Goal: Task Accomplishment & Management: Manage account settings

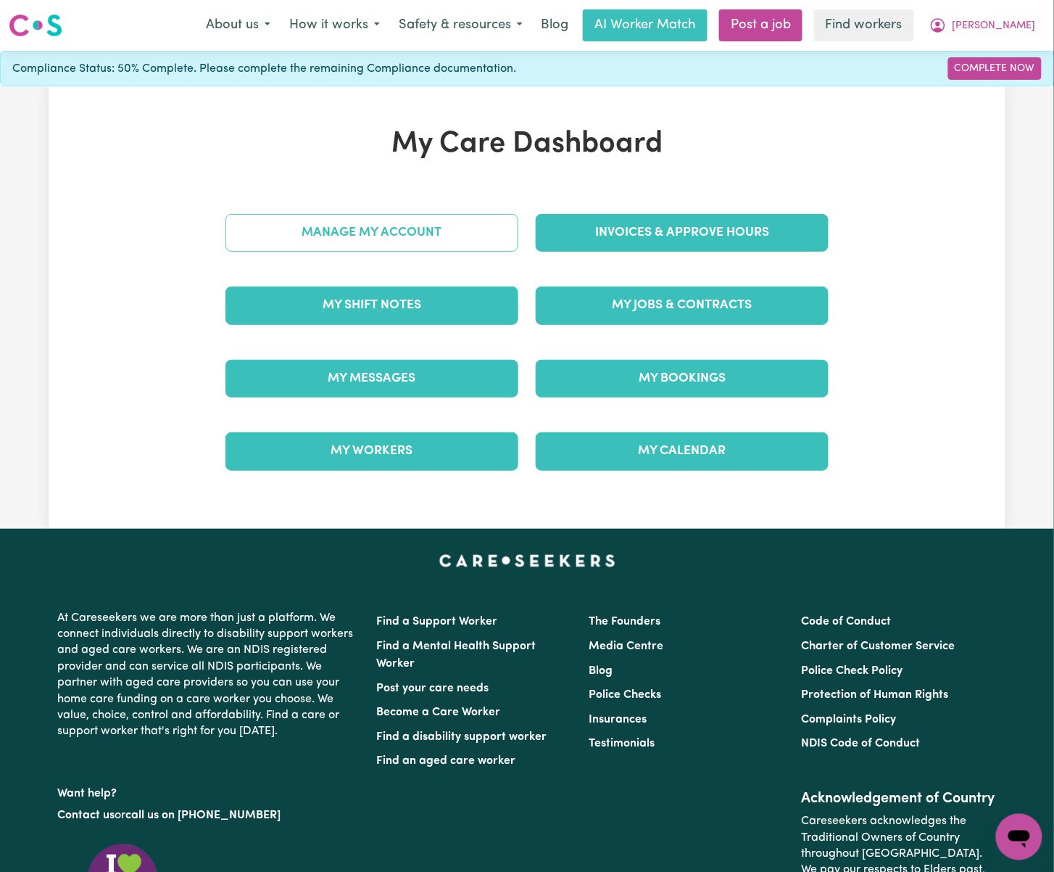
click at [490, 250] on link "Manage My Account" at bounding box center [372, 233] width 293 height 38
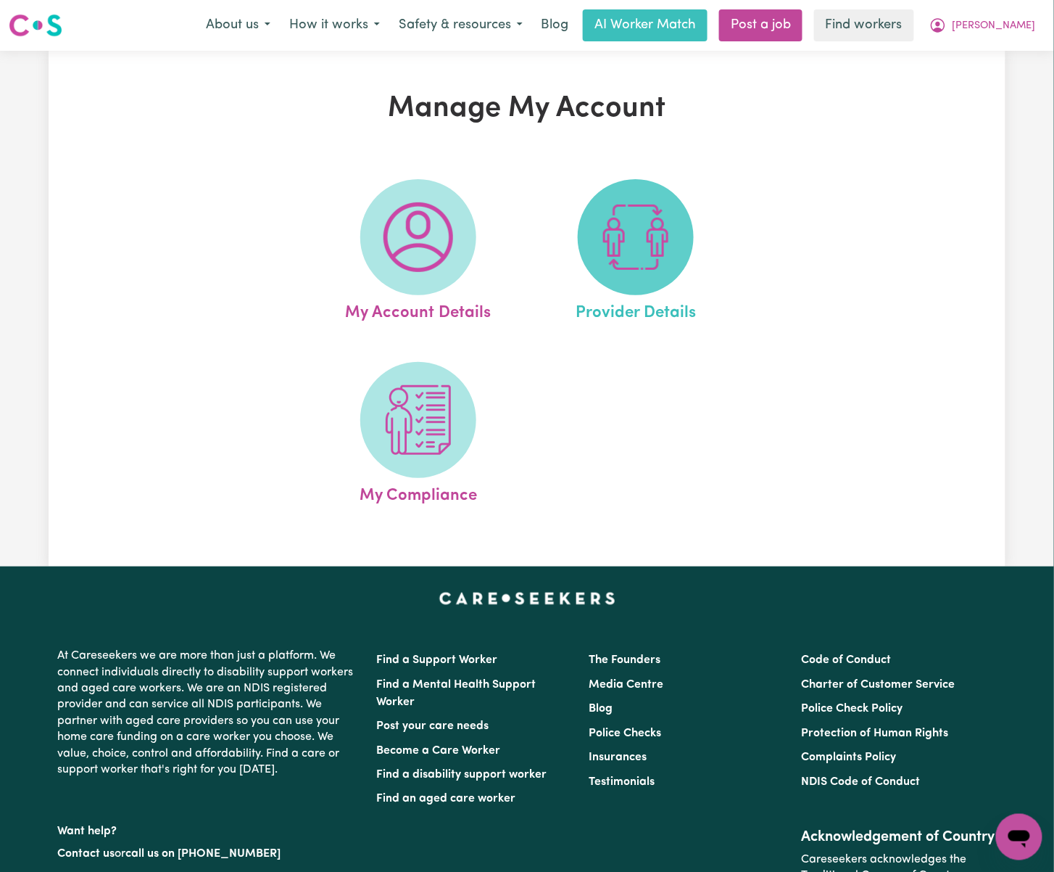
click at [653, 258] on img at bounding box center [636, 237] width 70 height 70
select select "NDIS_FUNDING_PLAN_MANAGED"
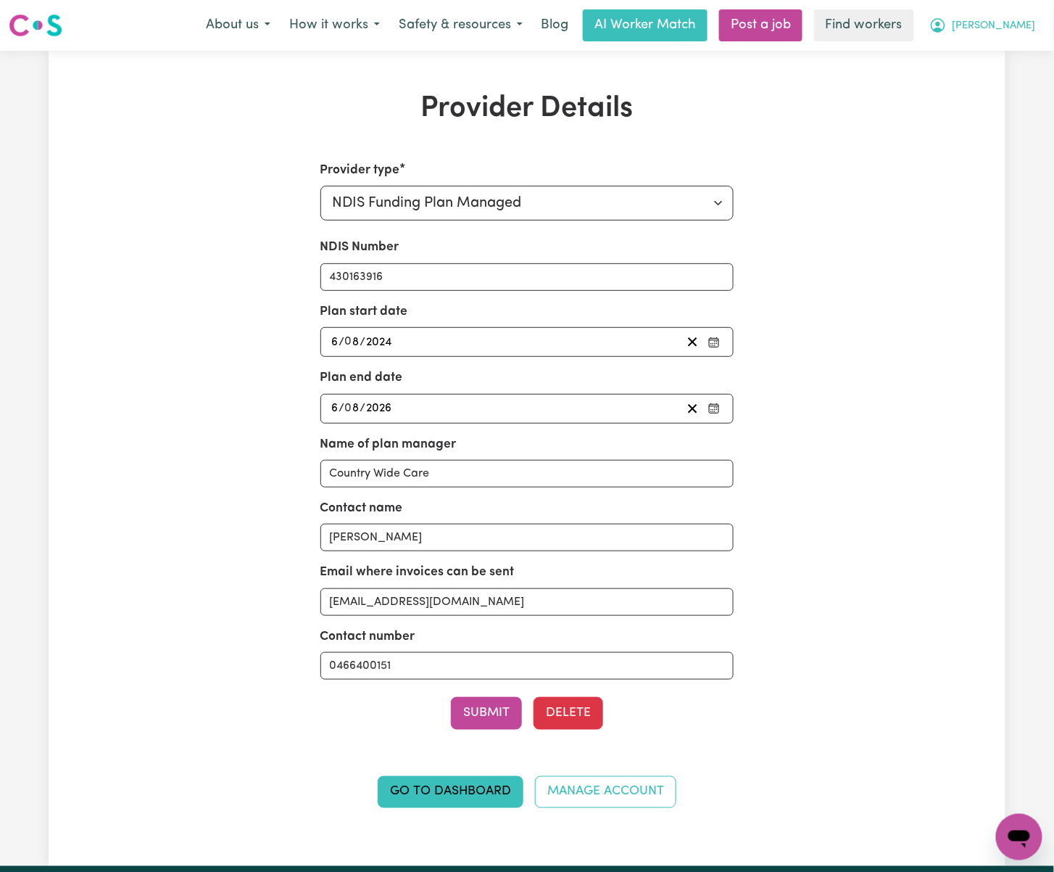
click at [1030, 22] on span "[PERSON_NAME]" at bounding box center [994, 26] width 83 height 16
click at [402, 808] on link "Go to Dashboard" at bounding box center [451, 792] width 146 height 32
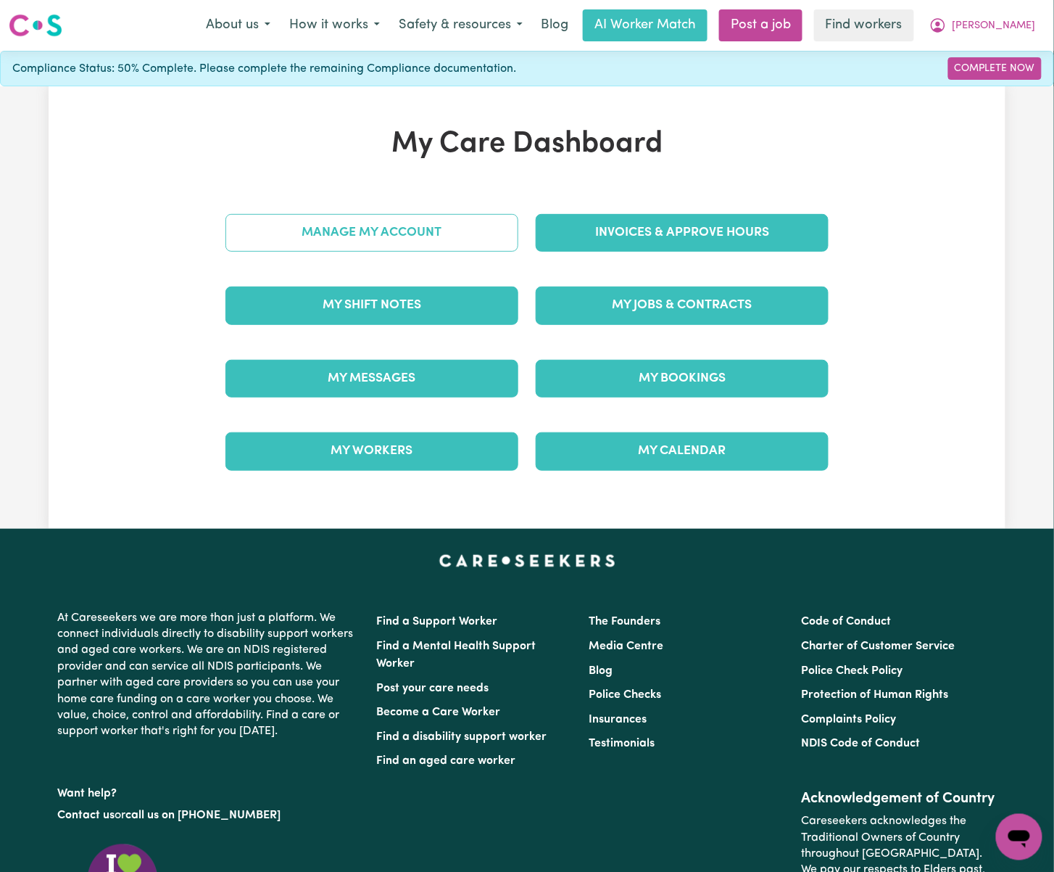
click at [408, 251] on link "Manage My Account" at bounding box center [372, 233] width 293 height 38
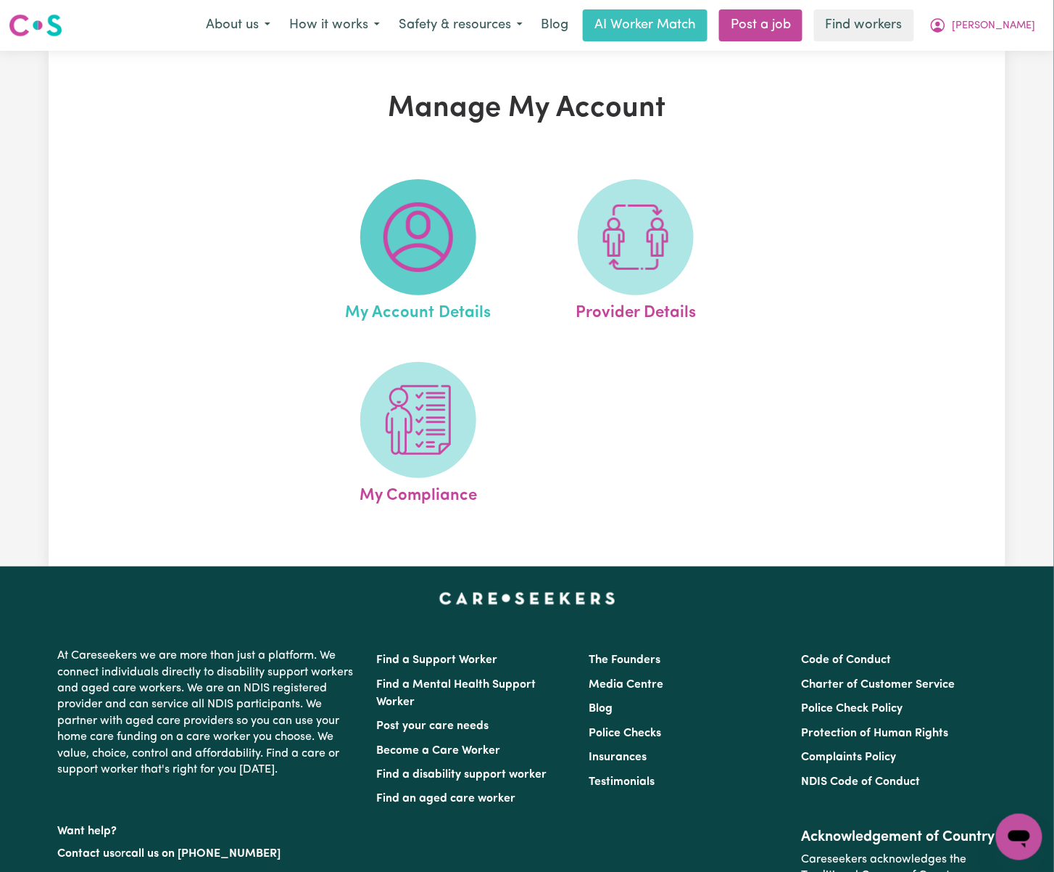
click at [459, 249] on span at bounding box center [418, 237] width 116 height 116
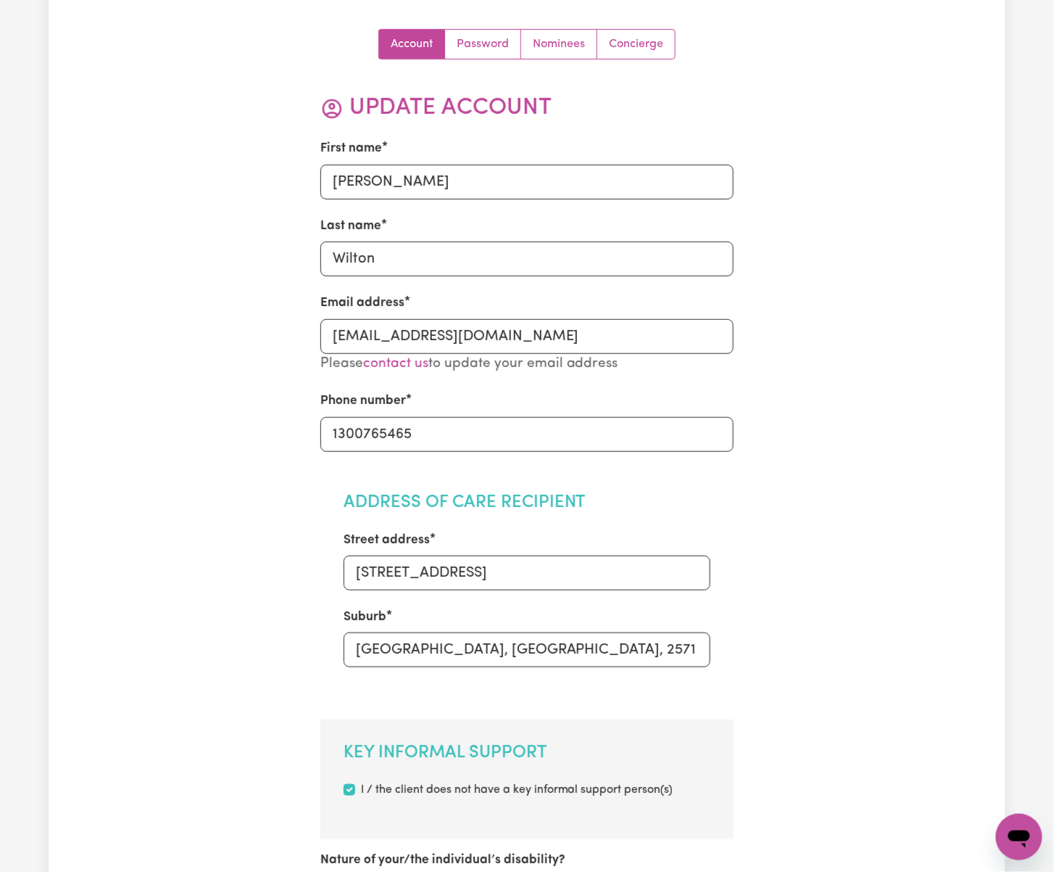
scroll to position [193, 0]
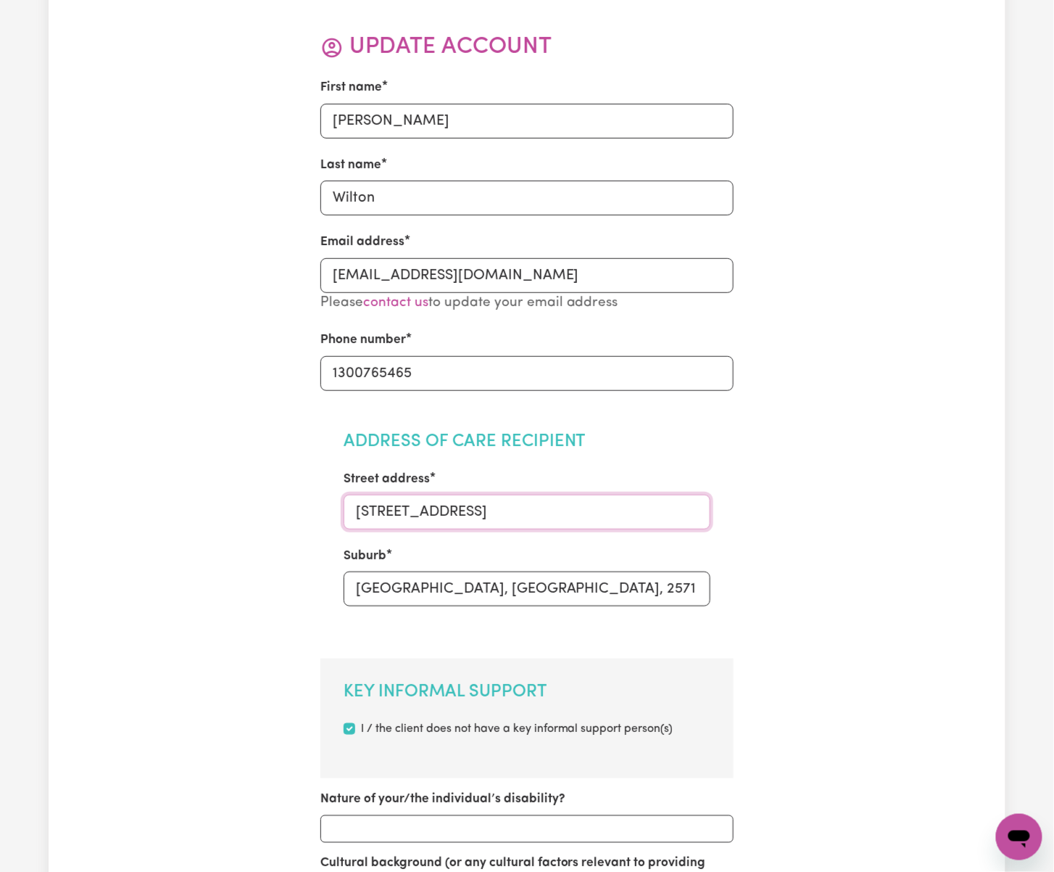
drag, startPoint x: 384, startPoint y: 519, endPoint x: 318, endPoint y: 516, distance: 66.8
click at [586, 596] on input "[GEOGRAPHIC_DATA], [GEOGRAPHIC_DATA], 2571" at bounding box center [528, 588] width 368 height 35
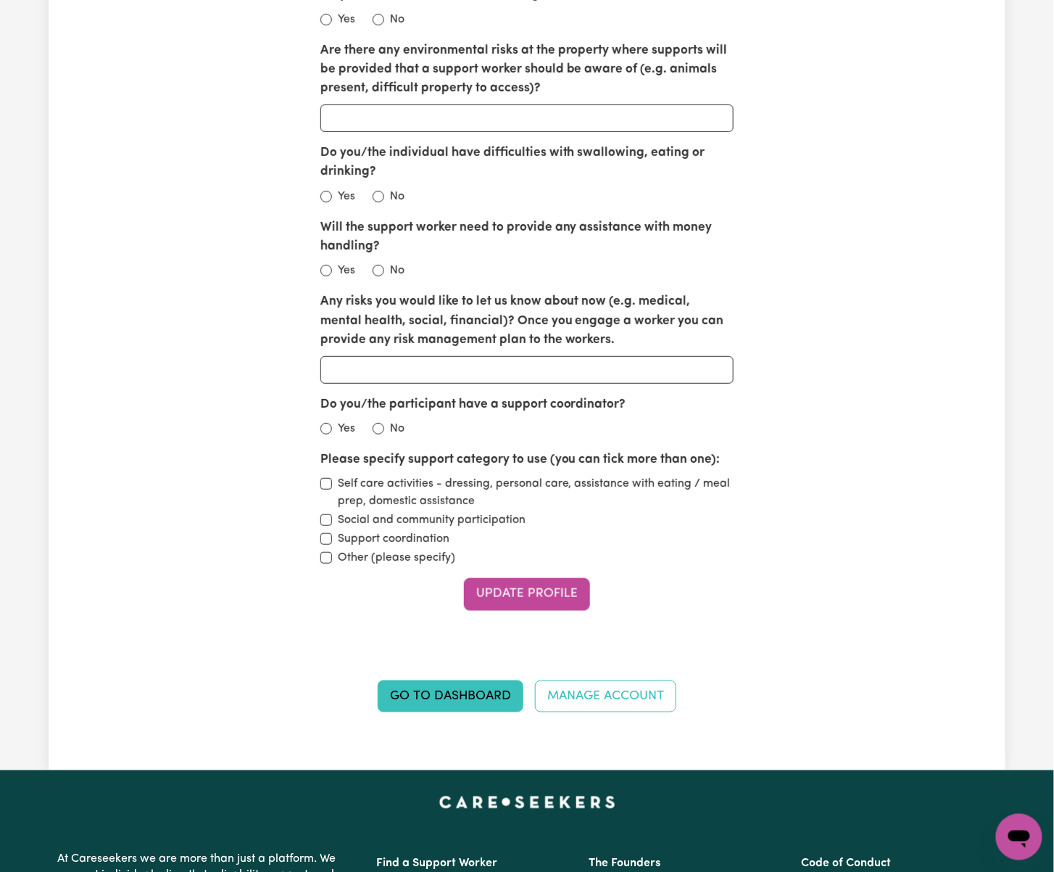
scroll to position [2180, 0]
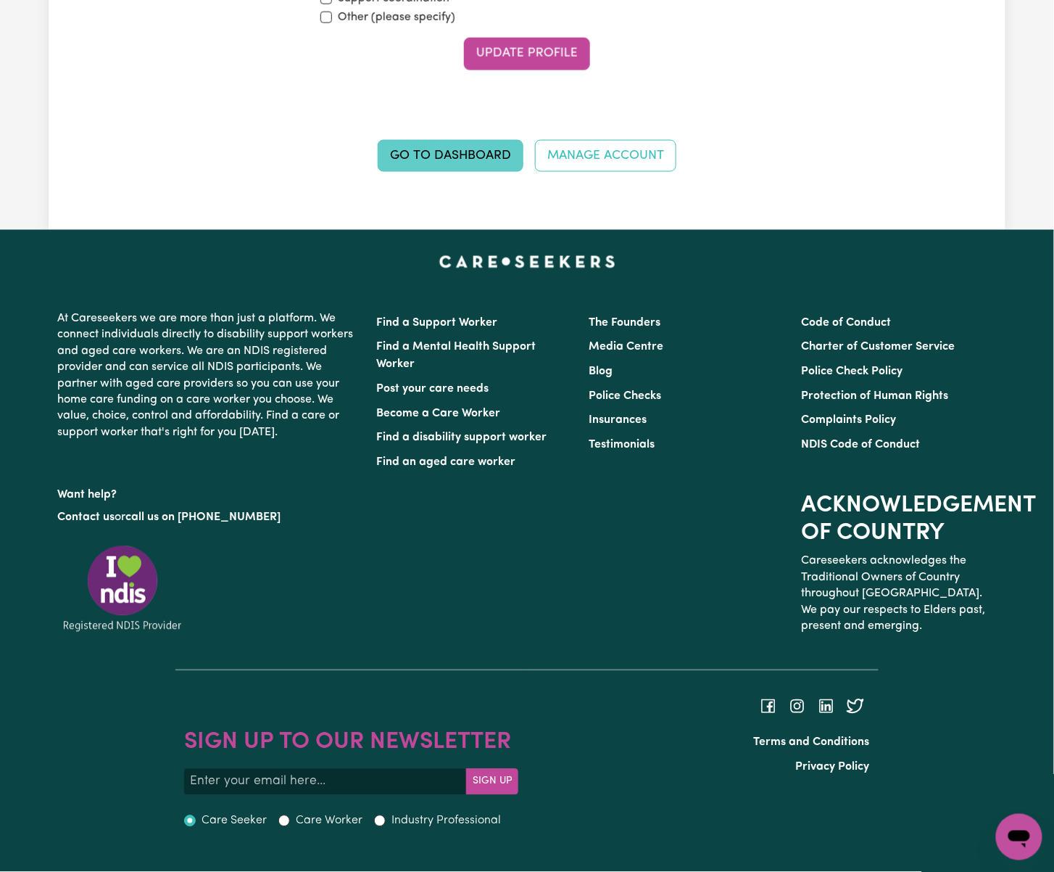
click at [500, 152] on link "Go to Dashboard" at bounding box center [451, 156] width 146 height 32
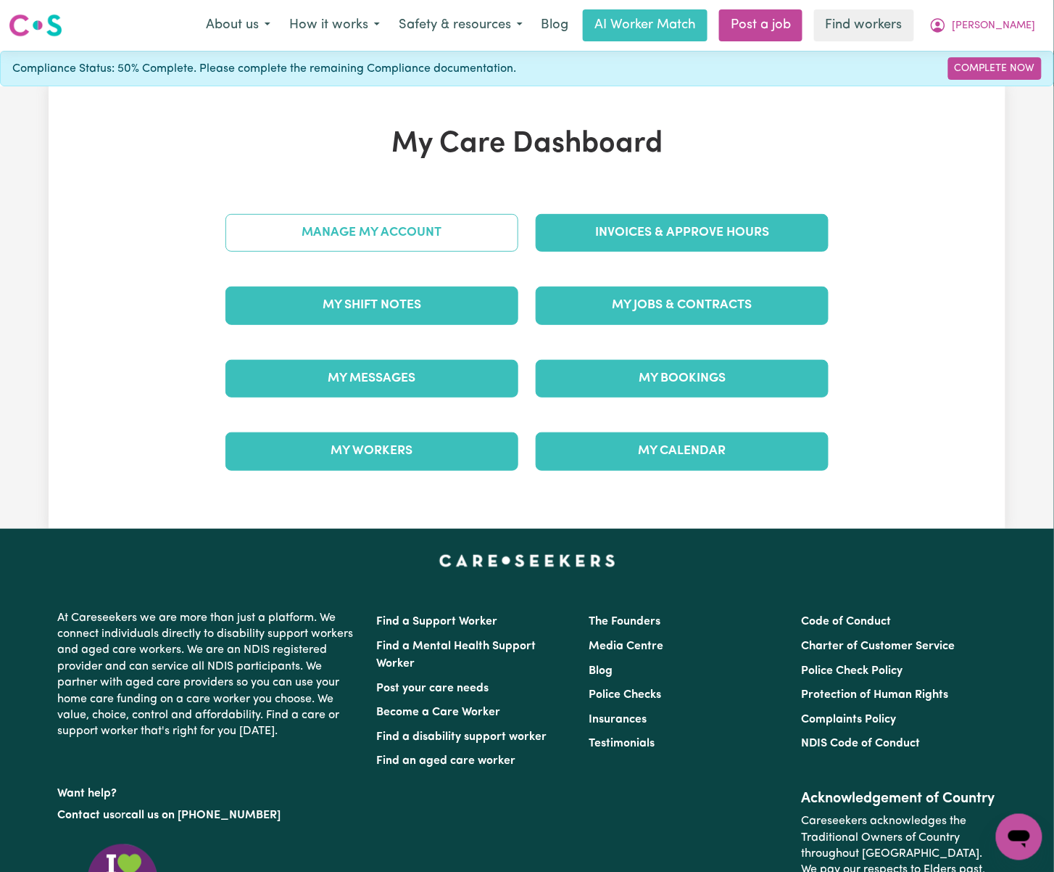
click at [468, 220] on link "Manage My Account" at bounding box center [372, 233] width 293 height 38
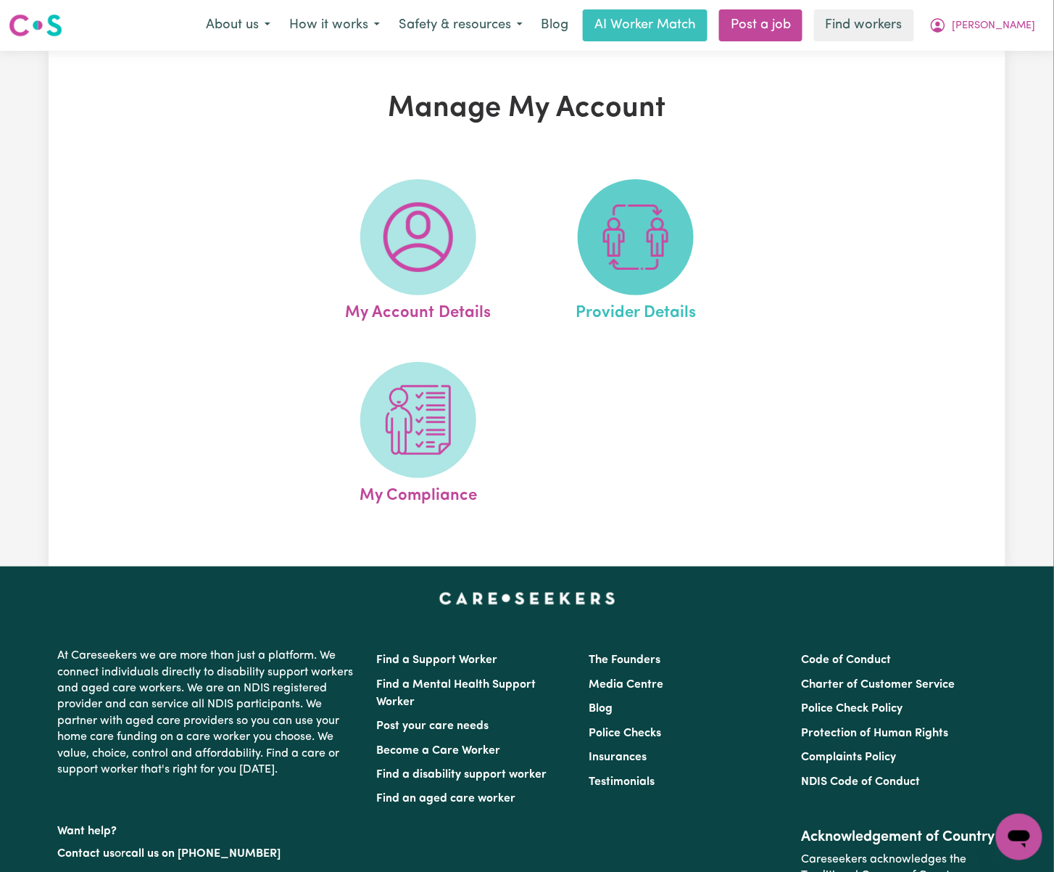
click at [604, 248] on img at bounding box center [636, 237] width 70 height 70
select select "NDIS_FUNDING_PLAN_MANAGED"
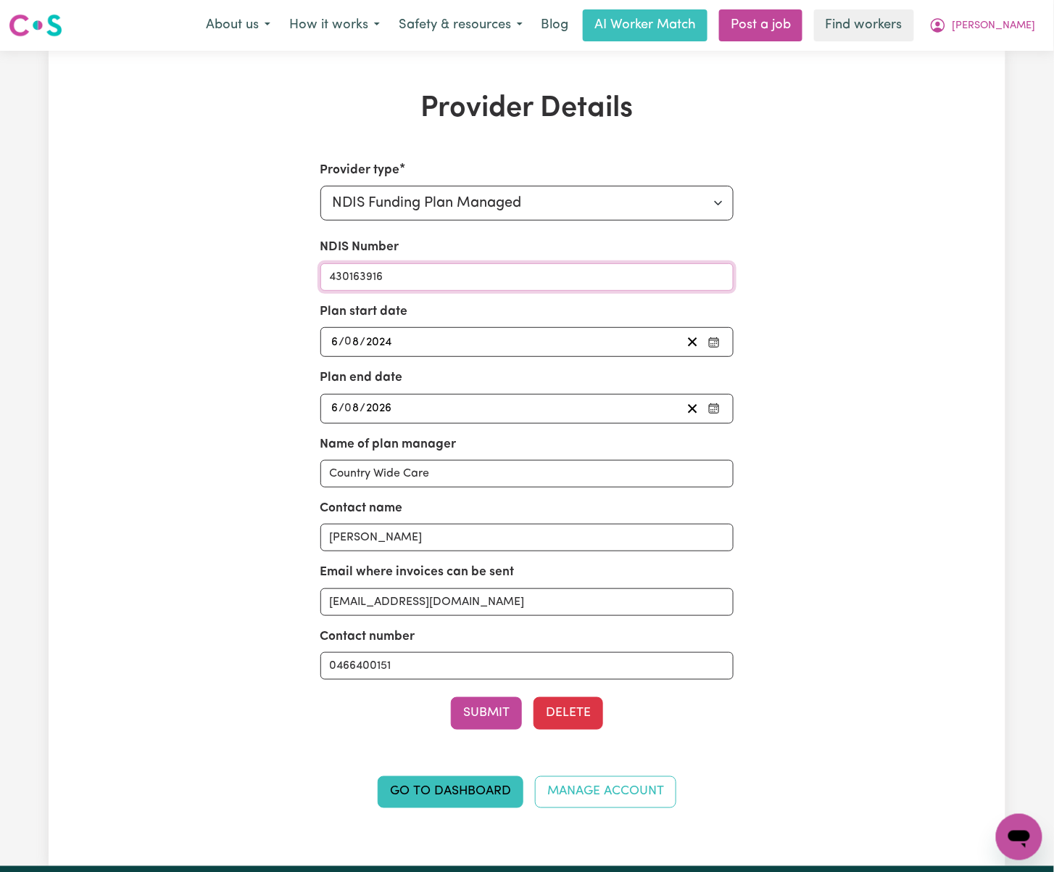
drag, startPoint x: 413, startPoint y: 274, endPoint x: 386, endPoint y: 328, distance: 60.0
click at [286, 282] on div "Provider type Select your provider type... Privately Aged Care / Home Care Pack…" at bounding box center [527, 493] width 621 height 664
click at [1025, 10] on button "[PERSON_NAME]" at bounding box center [982, 25] width 125 height 30
click at [1020, 59] on link "My Dashboard" at bounding box center [987, 57] width 115 height 28
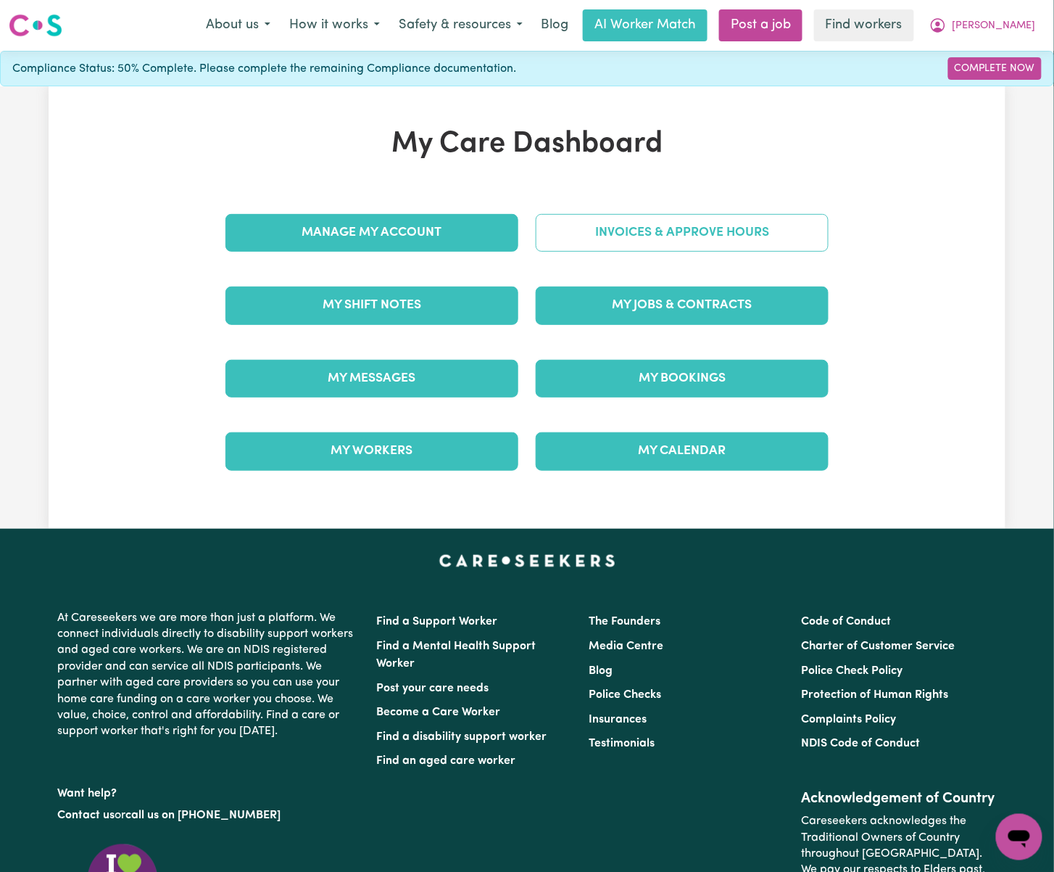
click at [721, 233] on link "Invoices & Approve Hours" at bounding box center [682, 233] width 293 height 38
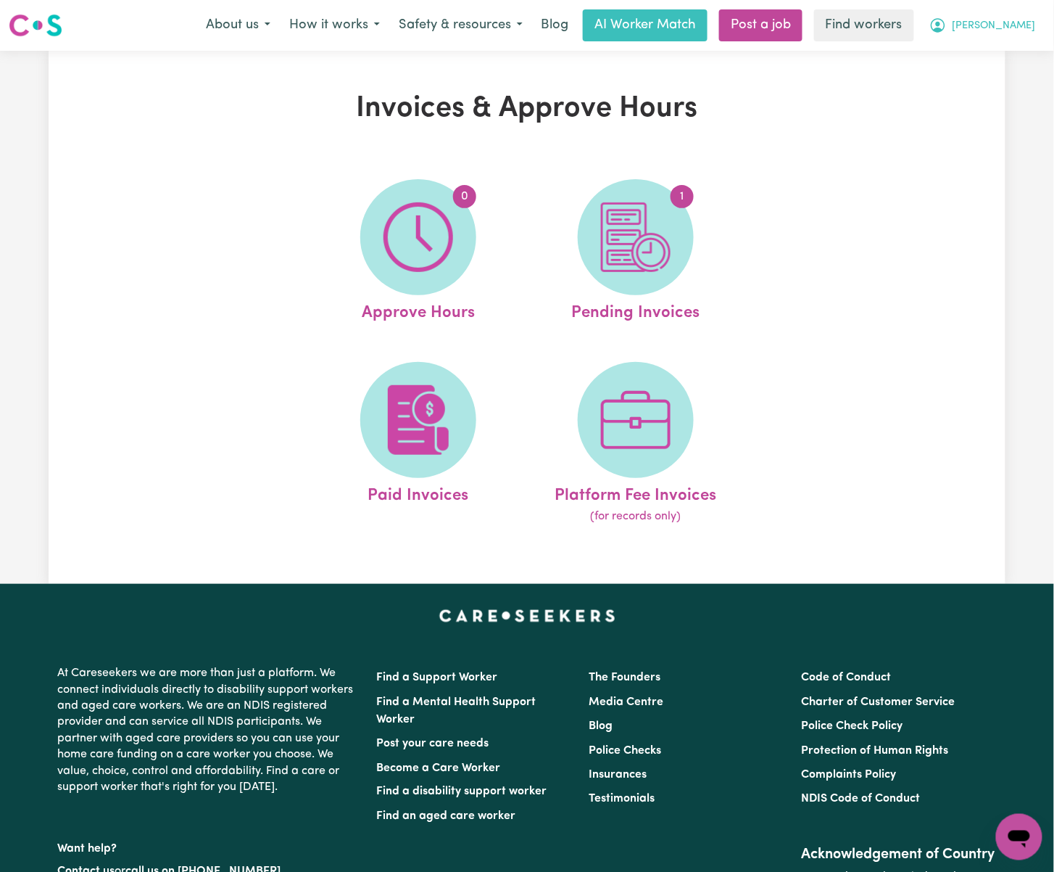
click at [1008, 27] on button "[PERSON_NAME]" at bounding box center [982, 25] width 125 height 30
click at [963, 59] on link "My Dashboard" at bounding box center [987, 57] width 115 height 28
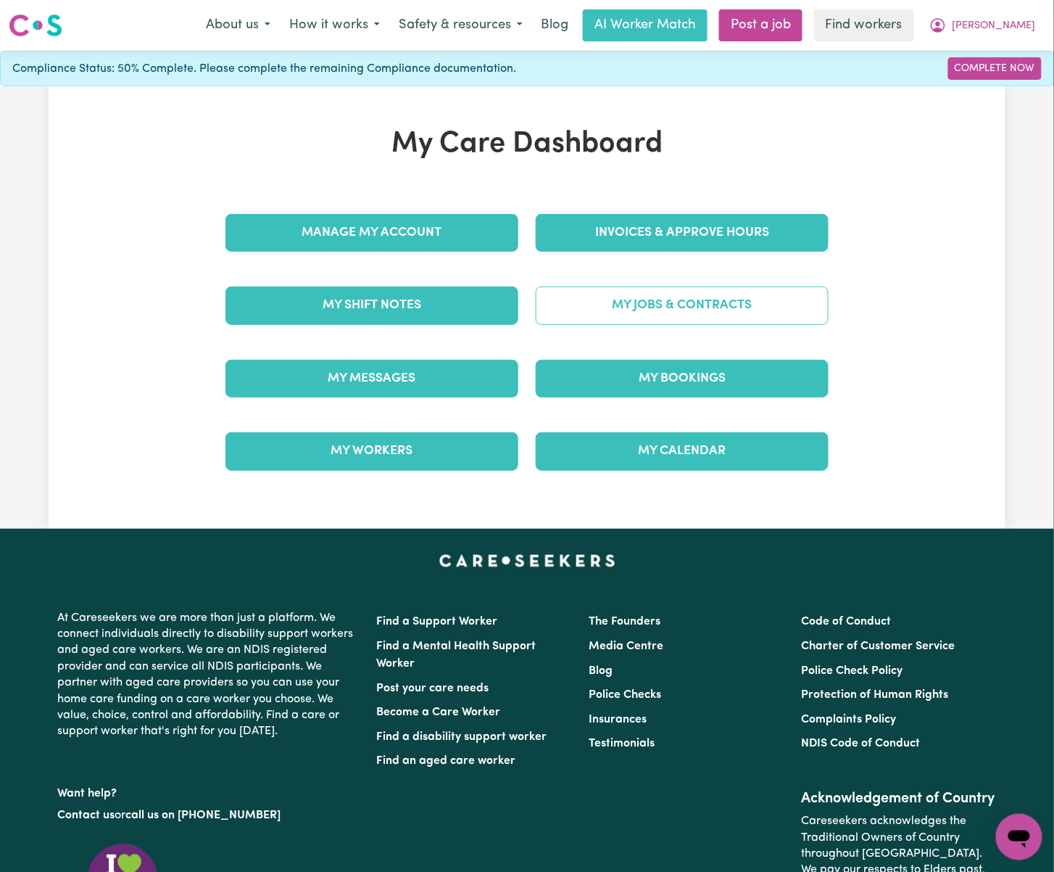
click at [640, 320] on link "My Jobs & Contracts" at bounding box center [682, 305] width 293 height 38
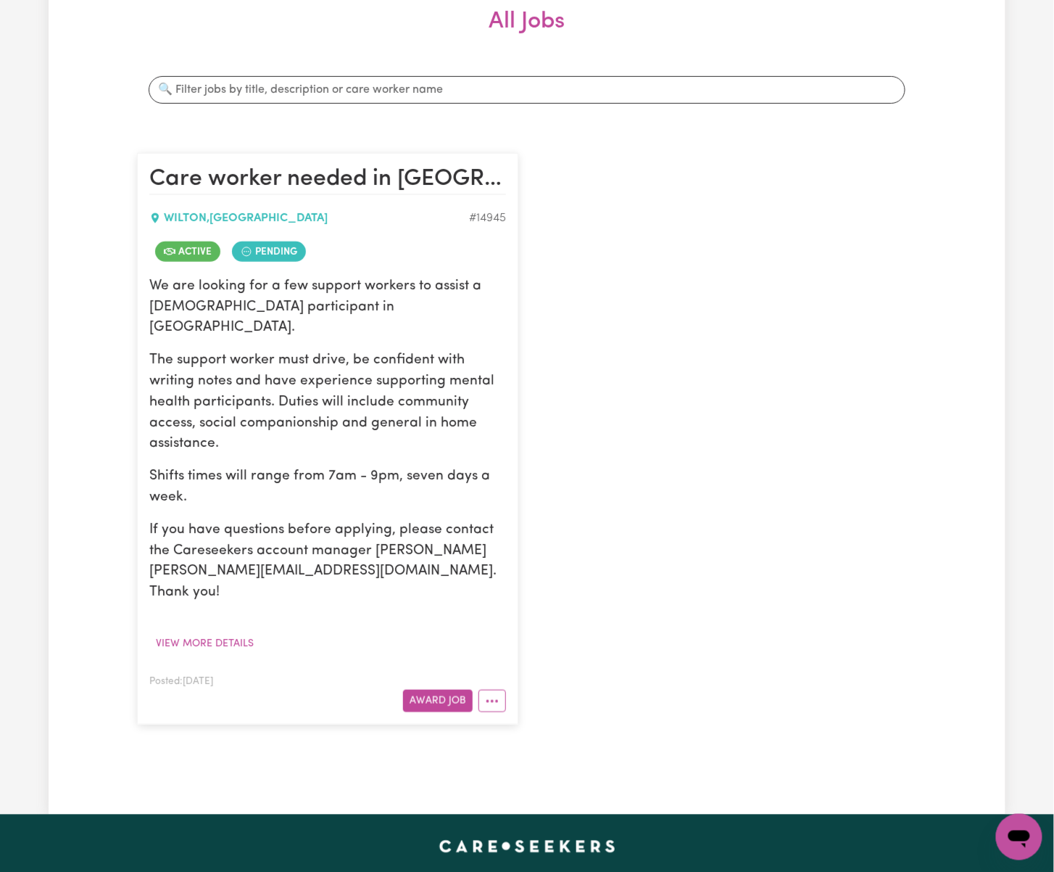
scroll to position [290, 0]
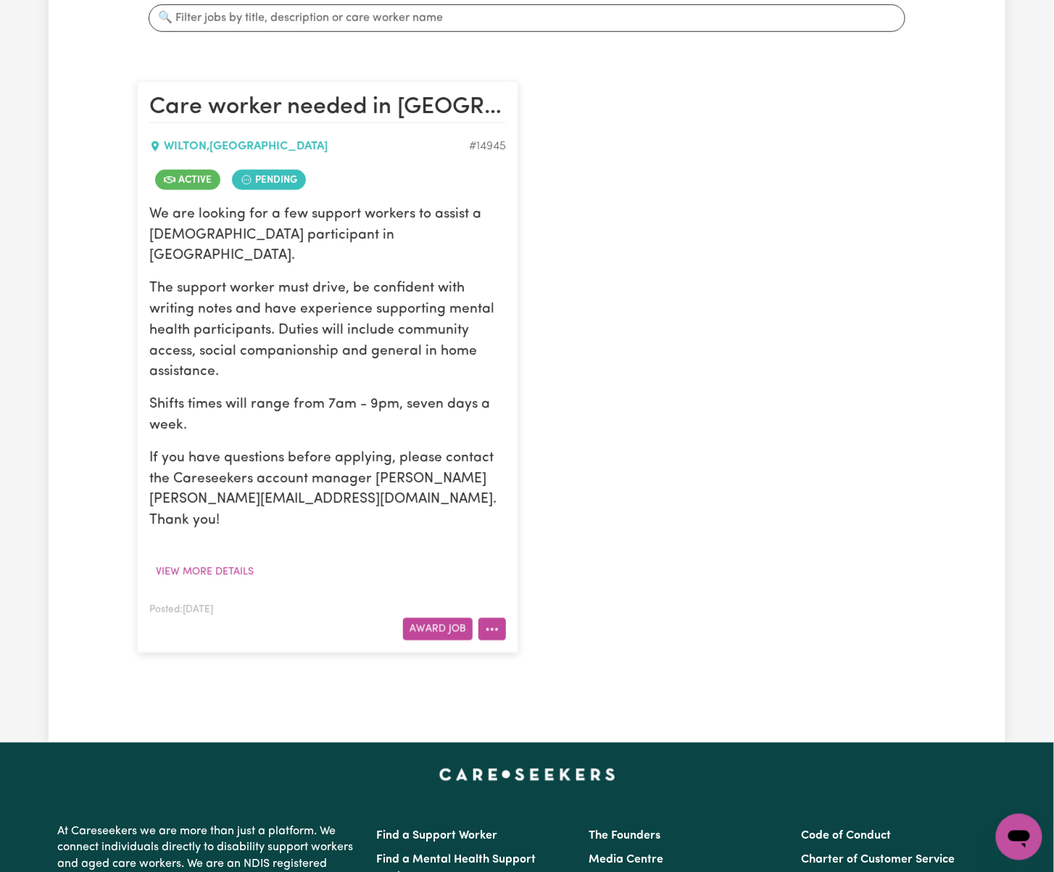
click at [493, 618] on button "More options" at bounding box center [493, 629] width 28 height 22
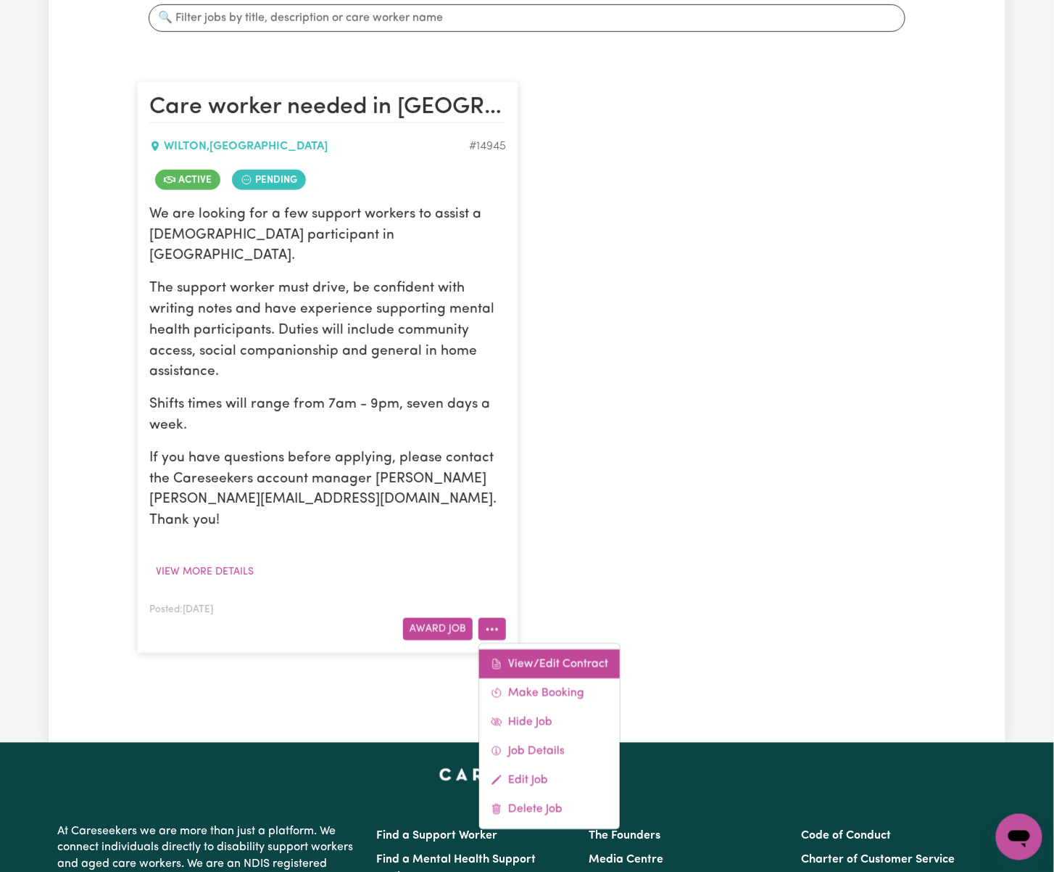
click at [537, 650] on link "View/Edit Contract" at bounding box center [549, 664] width 141 height 29
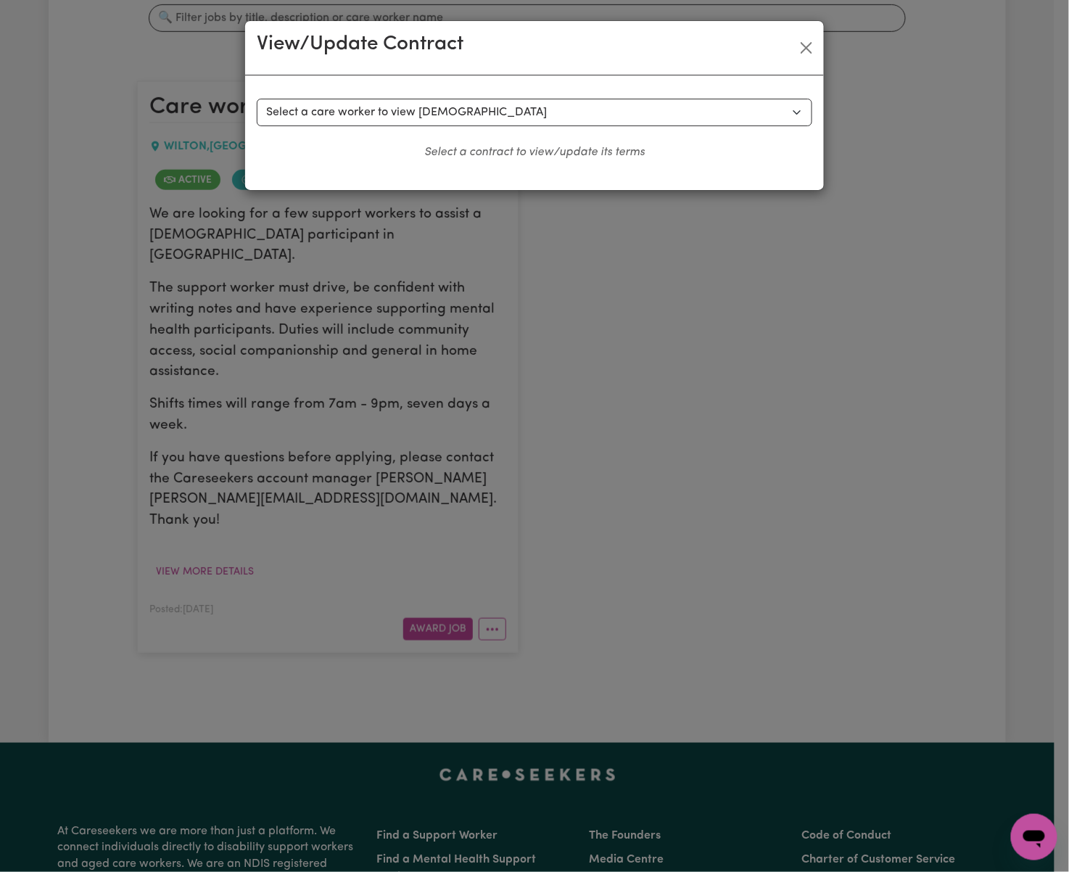
drag, startPoint x: 756, startPoint y: 398, endPoint x: 756, endPoint y: 390, distance: 8.0
click at [756, 394] on div "View/Update Contract Select a contract to view Select a care worker to view [DE…" at bounding box center [534, 436] width 1069 height 872
click at [808, 47] on button "Close" at bounding box center [806, 47] width 23 height 23
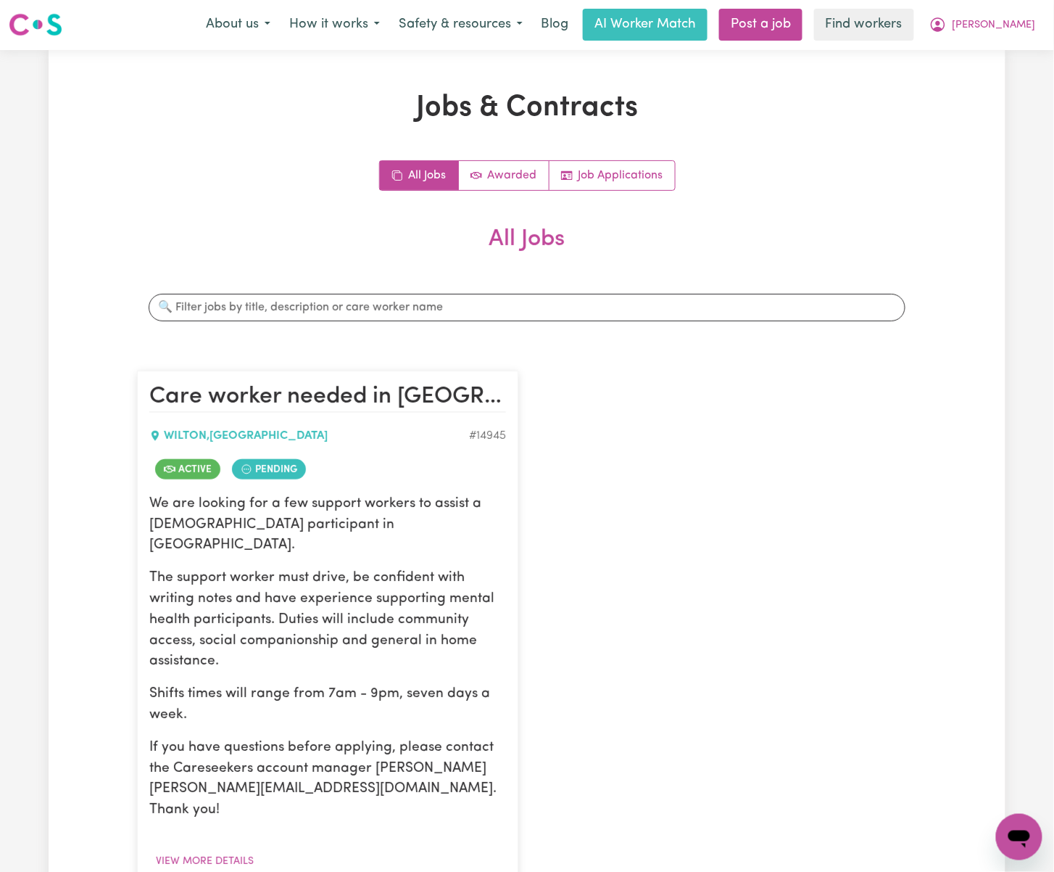
scroll to position [0, 0]
drag, startPoint x: 1009, startPoint y: 7, endPoint x: 1015, endPoint y: 25, distance: 18.3
click at [1009, 7] on nav "Menu About us How it works Safety & resources Blog AI Worker Match Post a job F…" at bounding box center [527, 25] width 1054 height 51
click at [1020, 21] on span "[PERSON_NAME]" at bounding box center [994, 26] width 83 height 16
click at [1018, 52] on link "My Dashboard" at bounding box center [987, 57] width 115 height 28
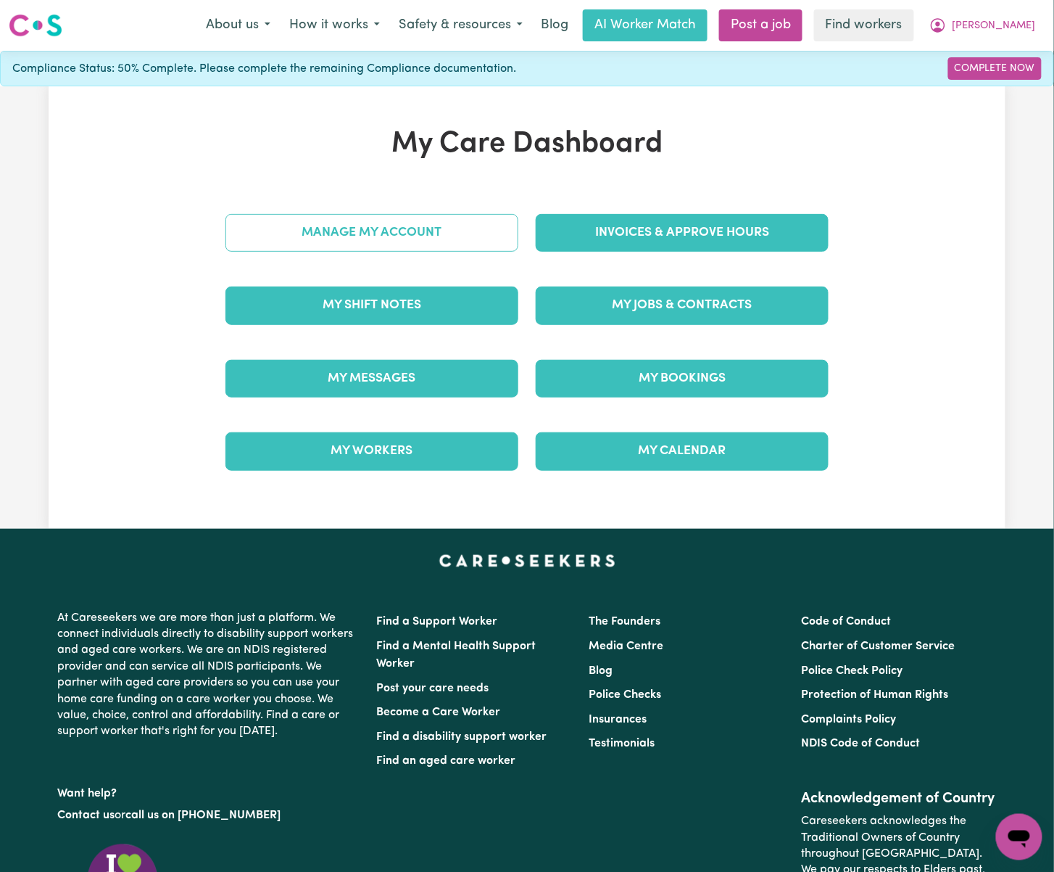
click at [505, 227] on link "Manage My Account" at bounding box center [372, 233] width 293 height 38
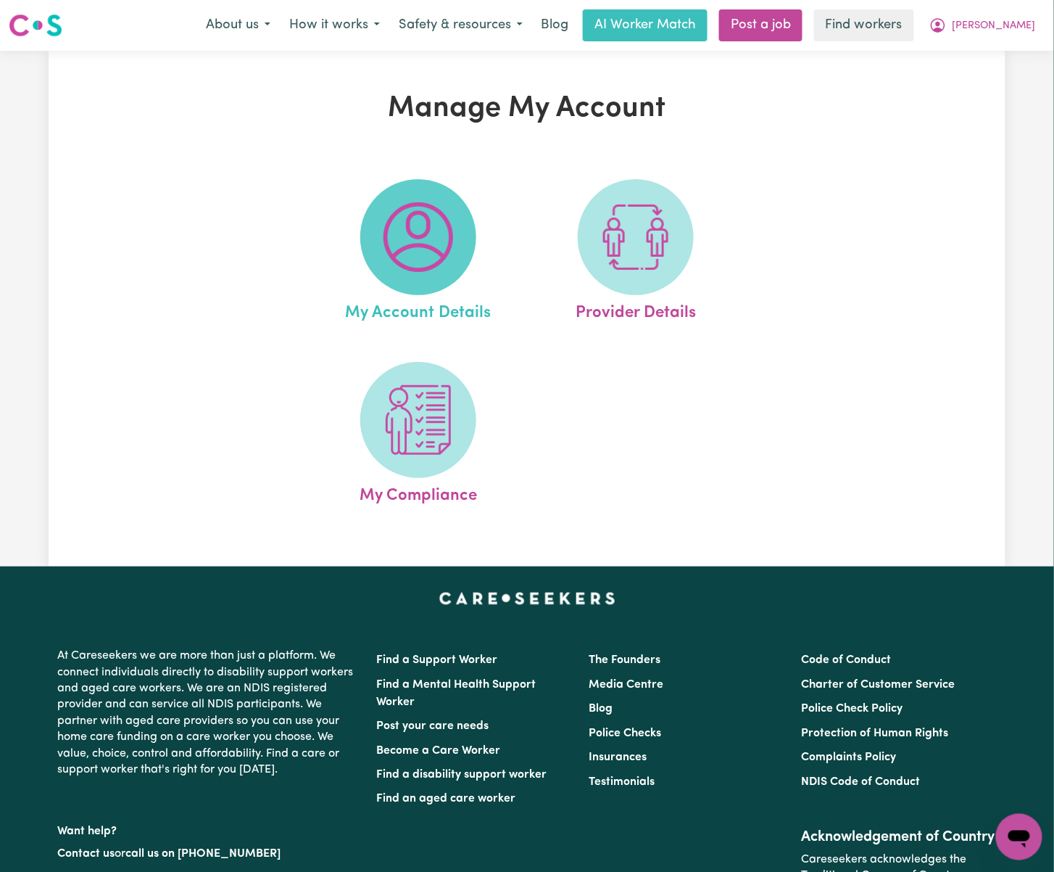
click at [407, 230] on img at bounding box center [419, 237] width 70 height 70
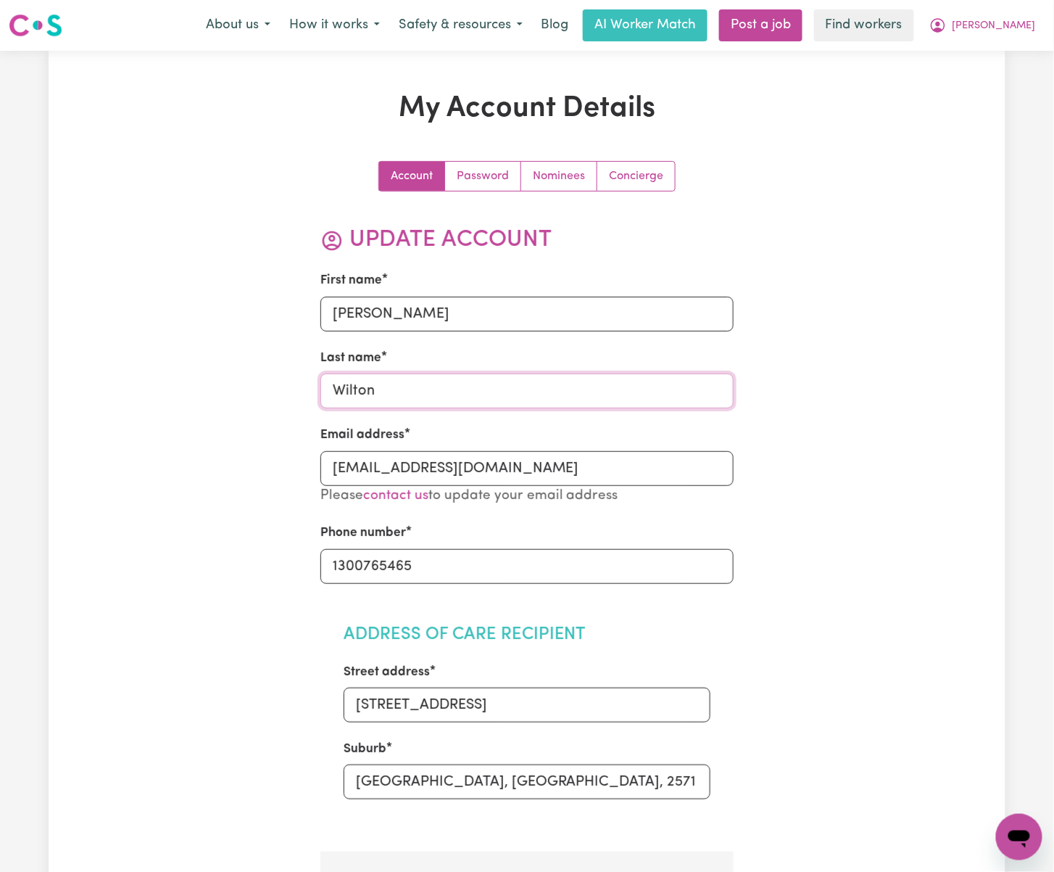
drag, startPoint x: 396, startPoint y: 390, endPoint x: 84, endPoint y: 397, distance: 311.9
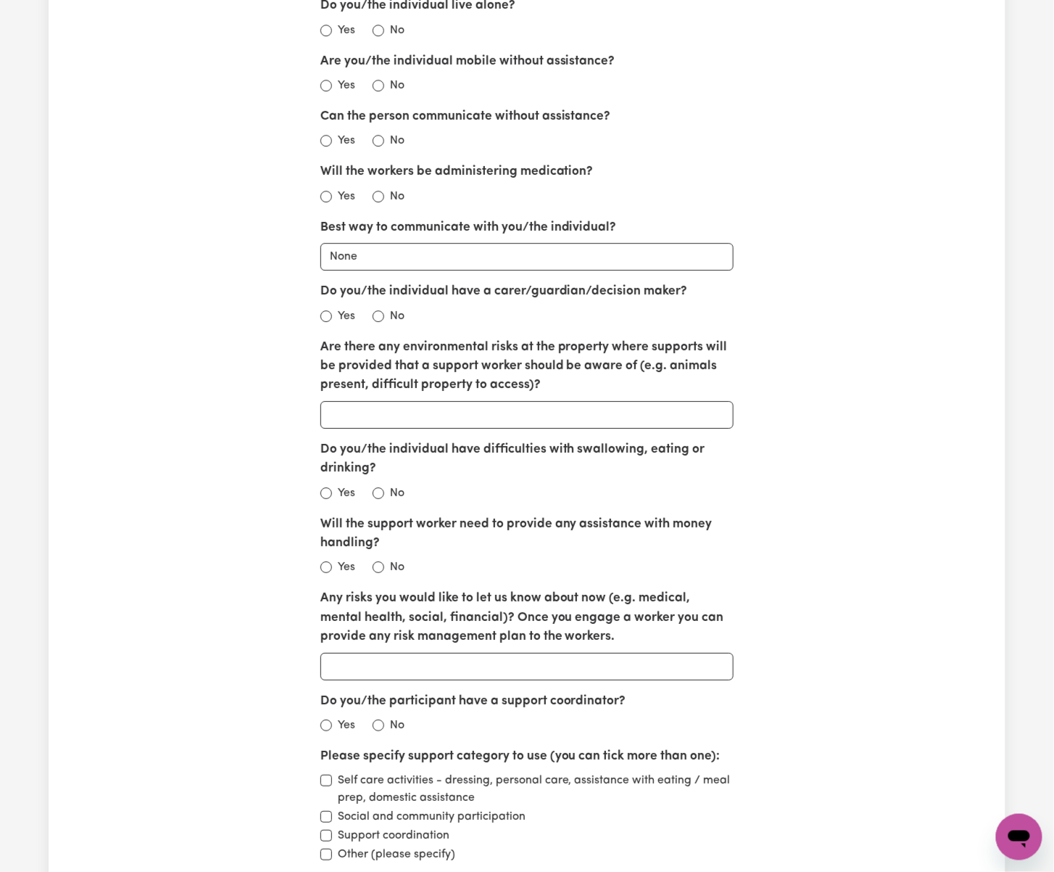
scroll to position [1450, 0]
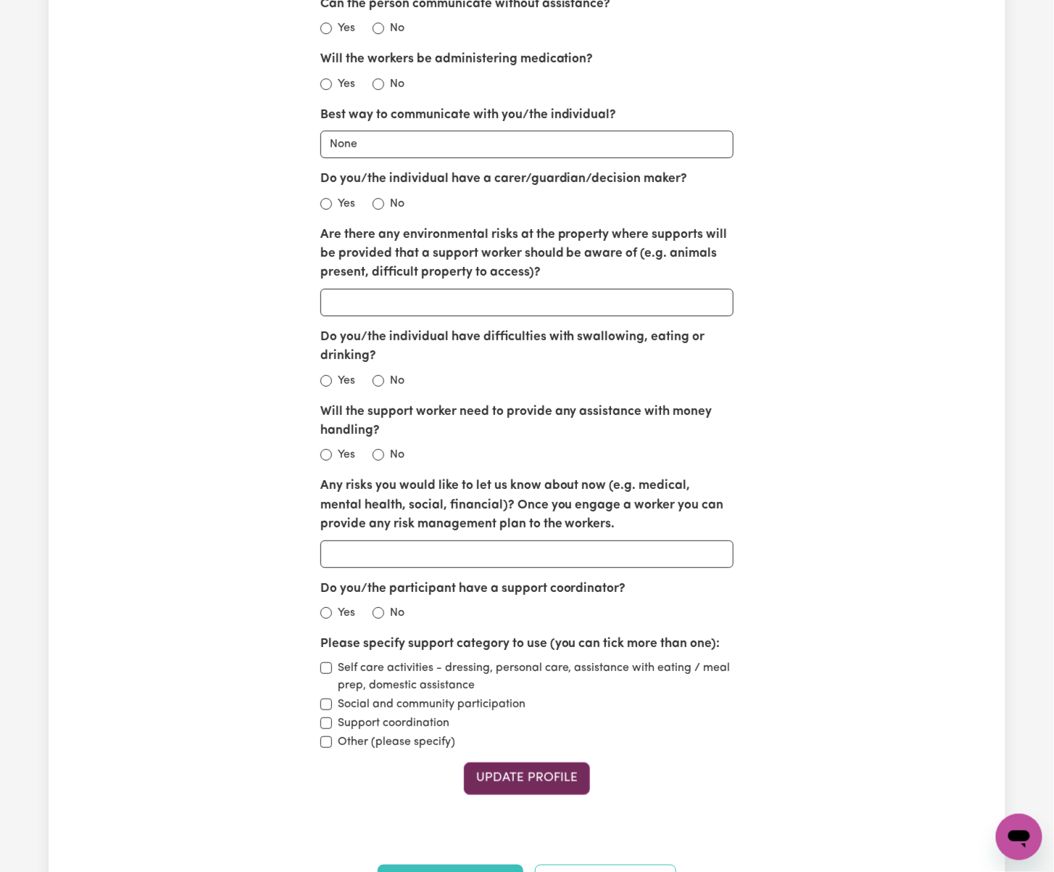
type input "Power"
click at [529, 780] on button "Update Profile" at bounding box center [527, 778] width 126 height 32
click at [569, 783] on button "Update Profile" at bounding box center [527, 778] width 126 height 32
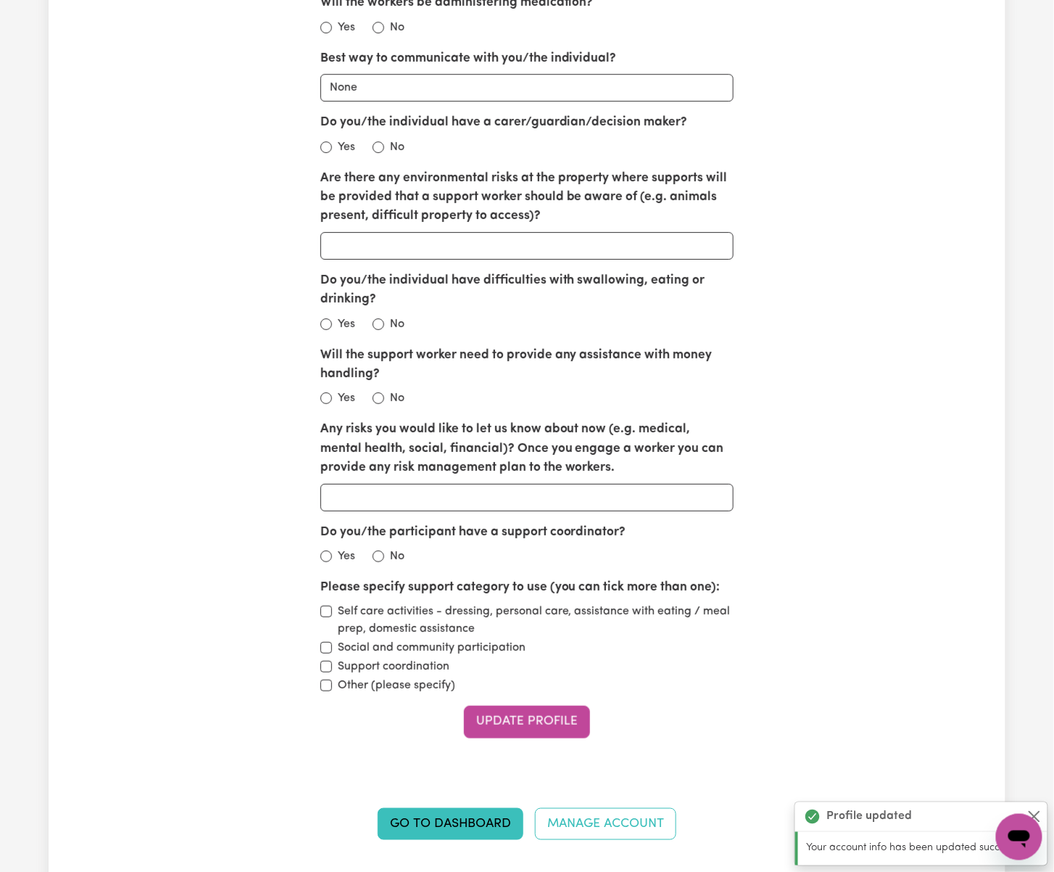
scroll to position [1837, 0]
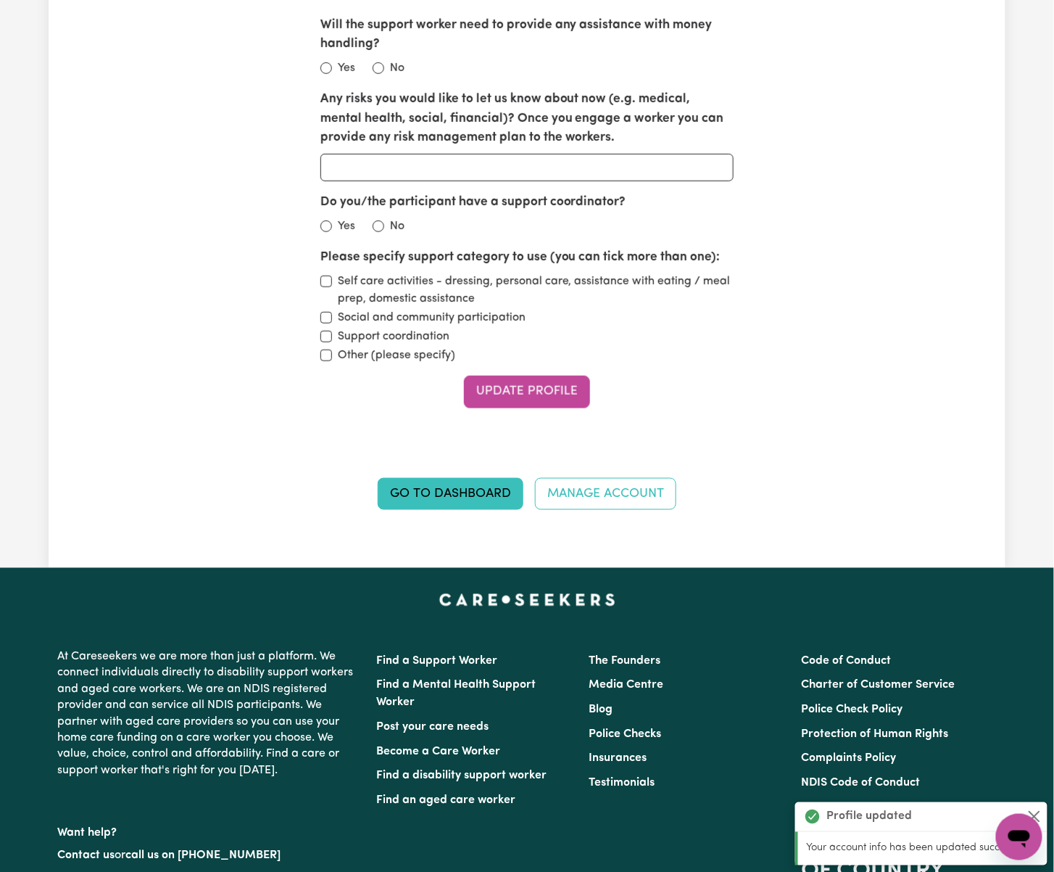
click at [457, 481] on div "Go to Dashboard Manage Account" at bounding box center [527, 488] width 621 height 44
click at [457, 489] on link "Go to Dashboard" at bounding box center [451, 494] width 146 height 32
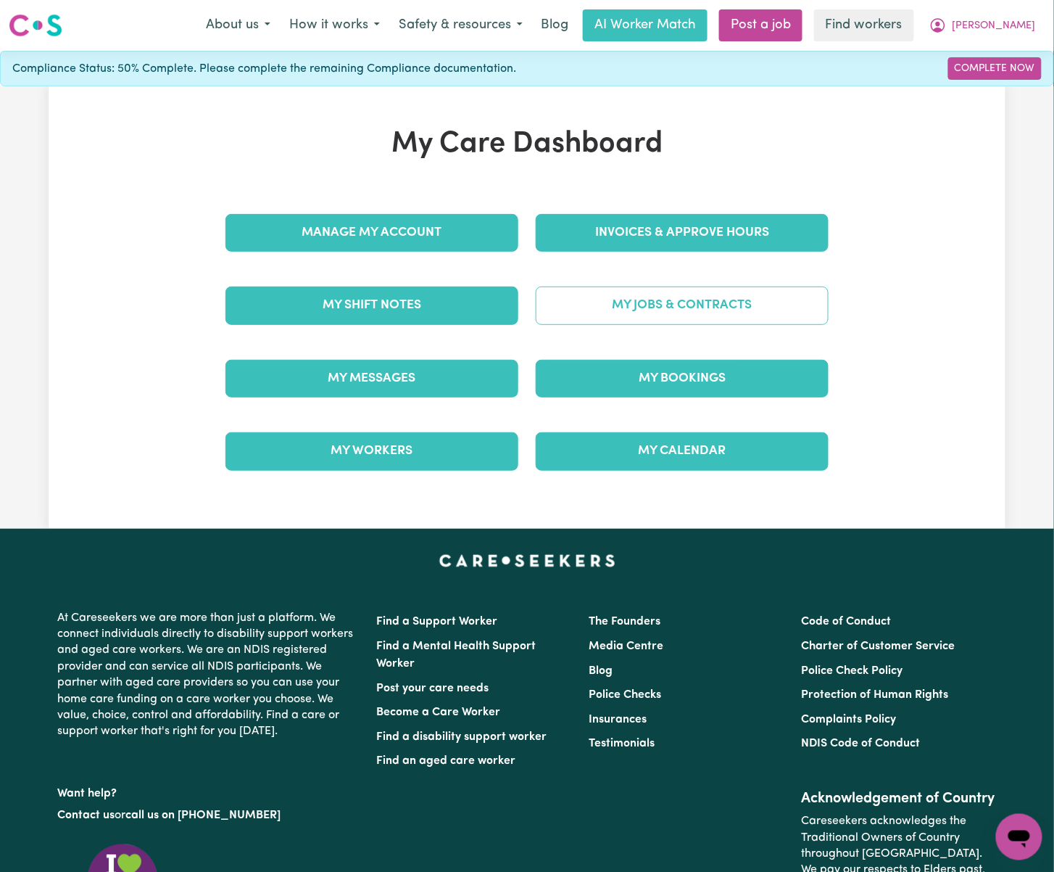
click at [732, 309] on link "My Jobs & Contracts" at bounding box center [682, 305] width 293 height 38
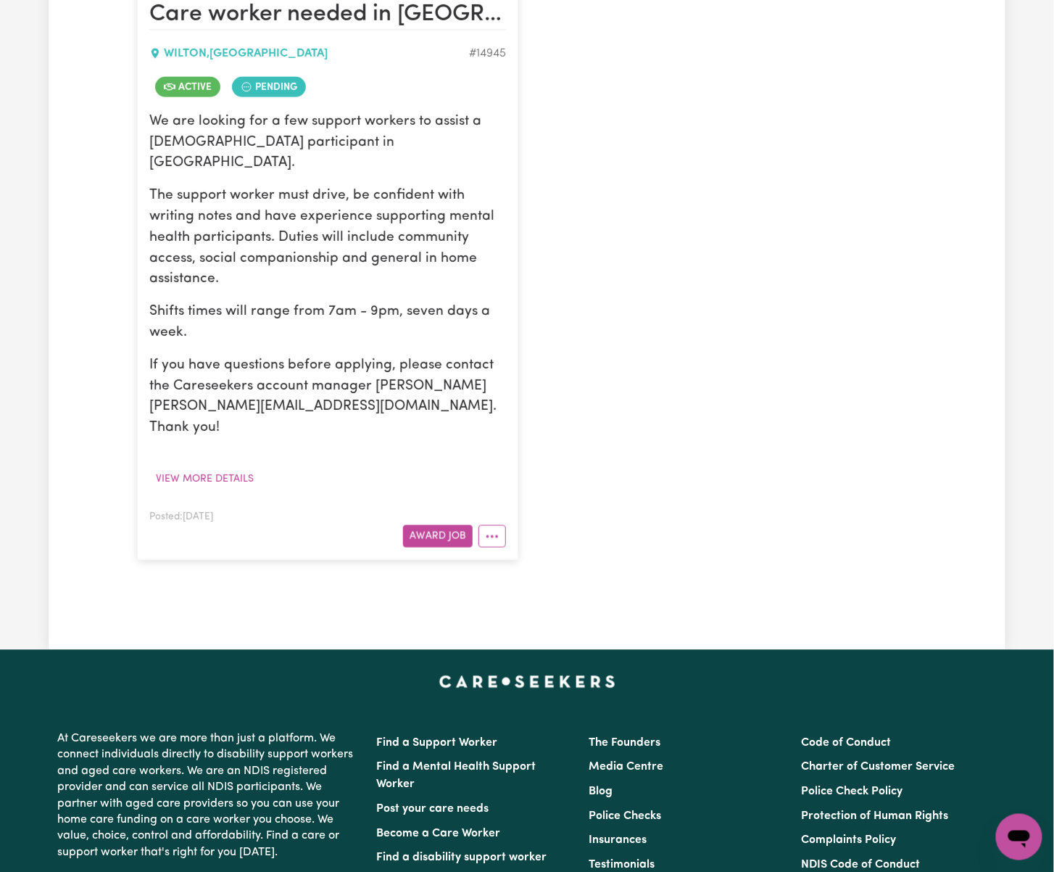
scroll to position [387, 0]
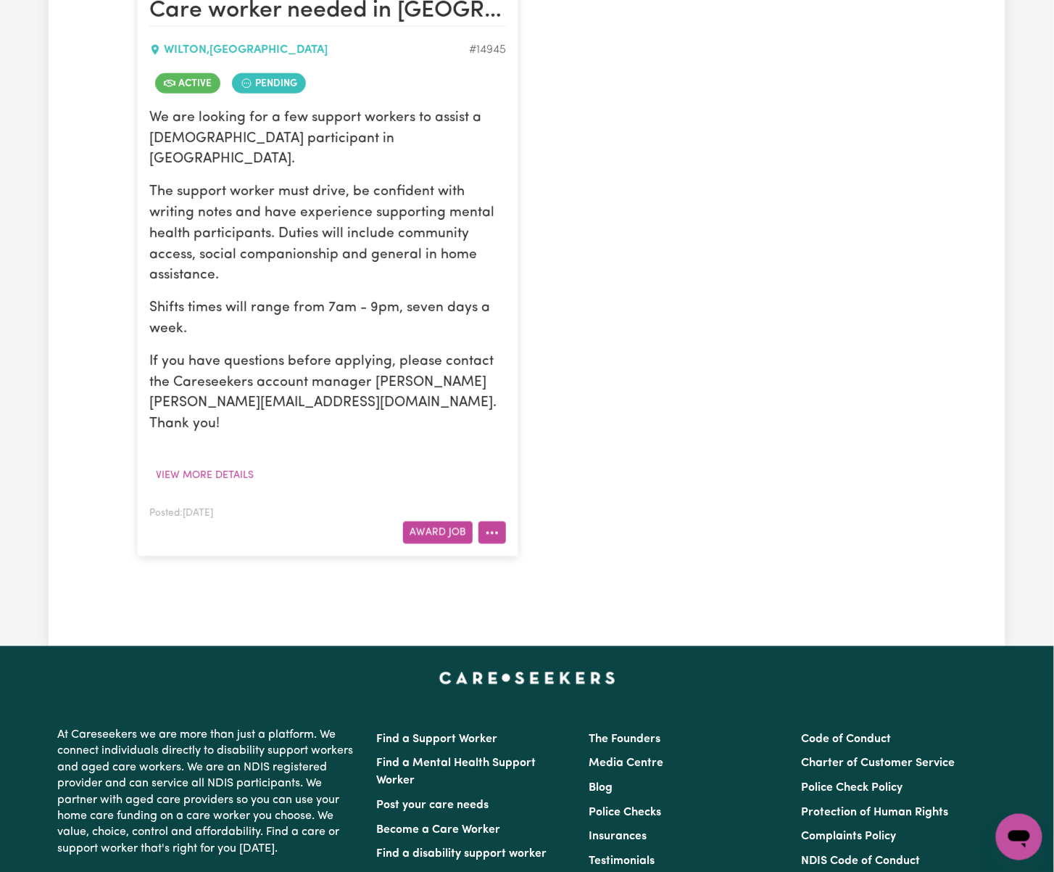
click at [497, 526] on icon "More options" at bounding box center [492, 533] width 15 height 15
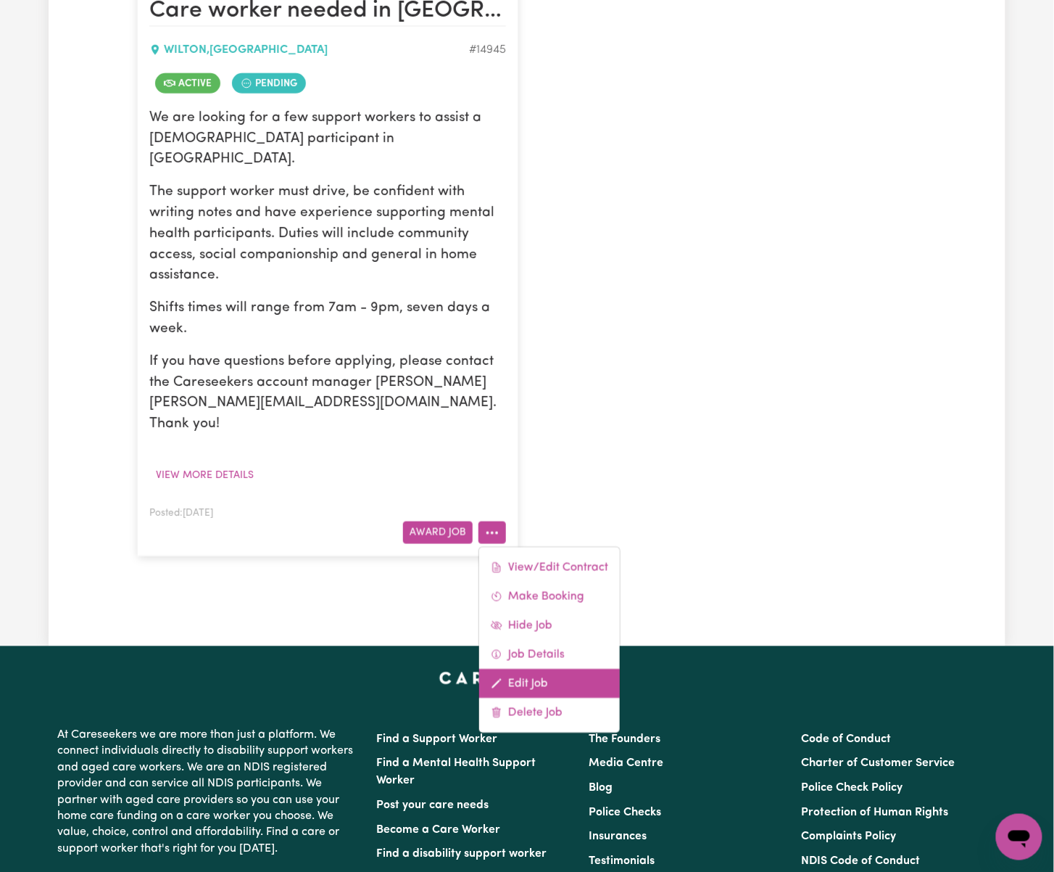
click at [552, 669] on link "Edit Job" at bounding box center [549, 683] width 141 height 29
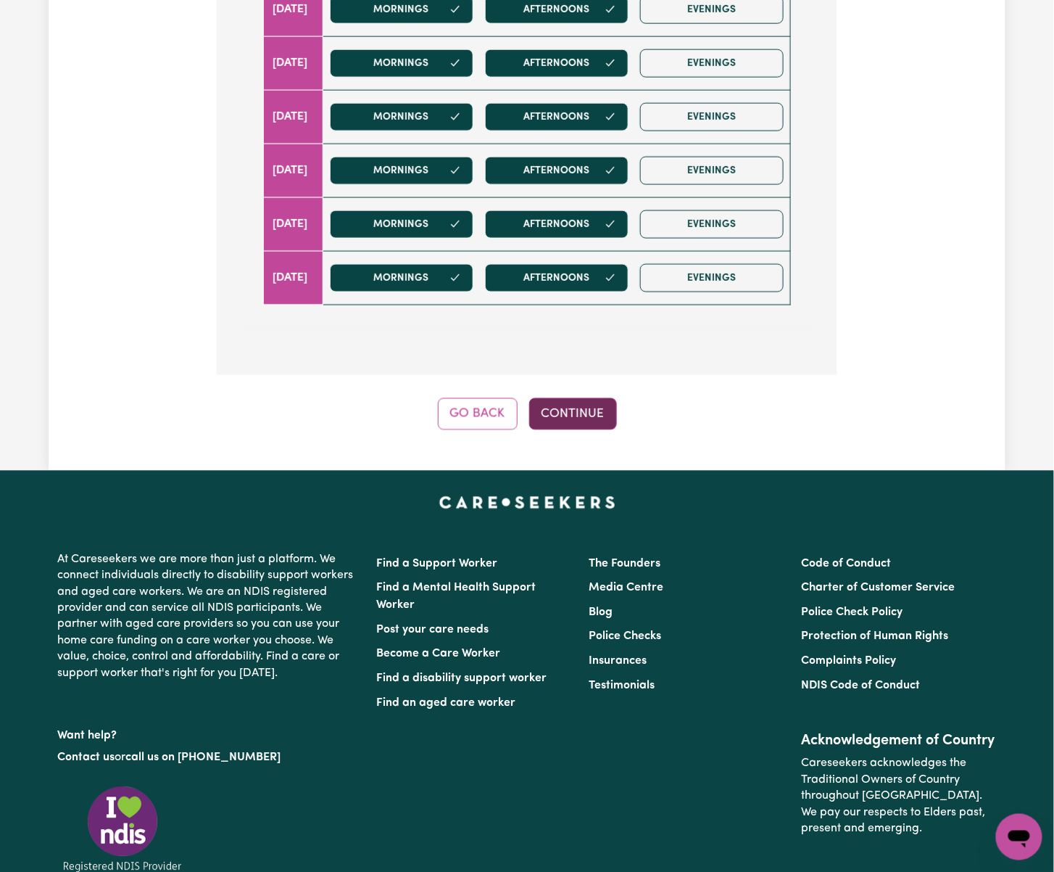
click at [571, 426] on button "Continue" at bounding box center [573, 414] width 88 height 32
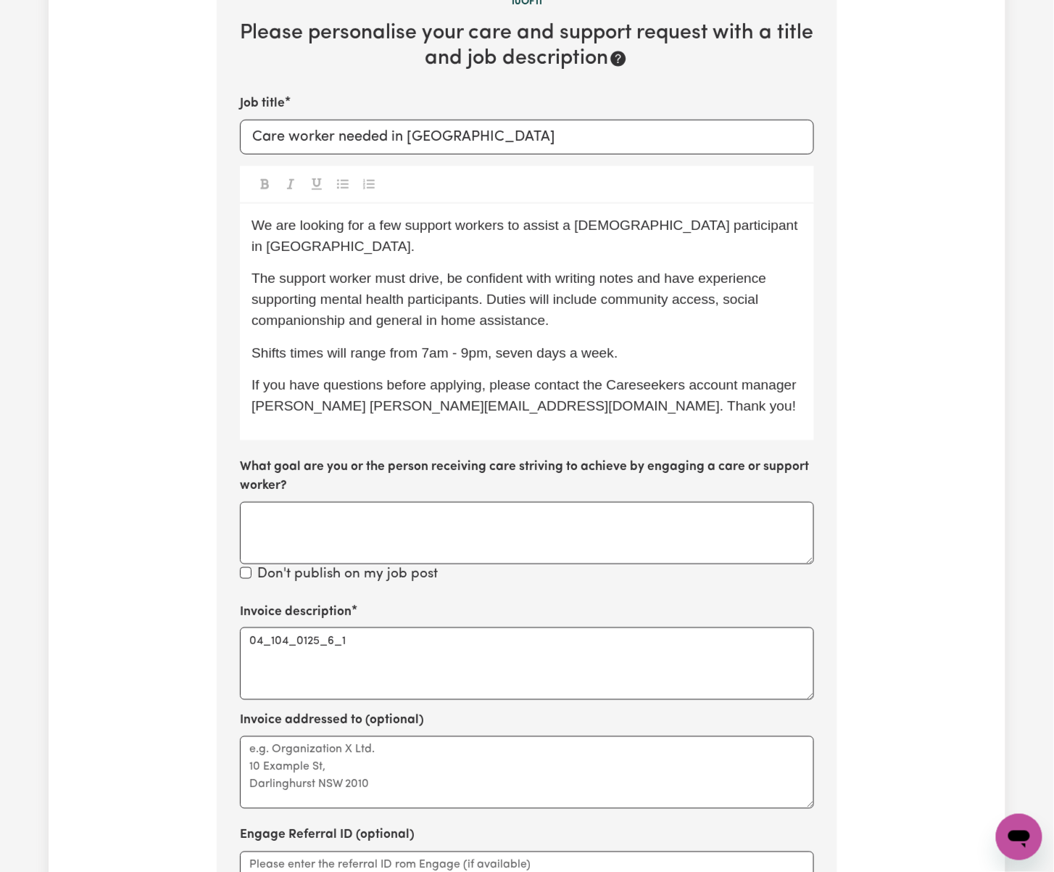
scroll to position [215, 0]
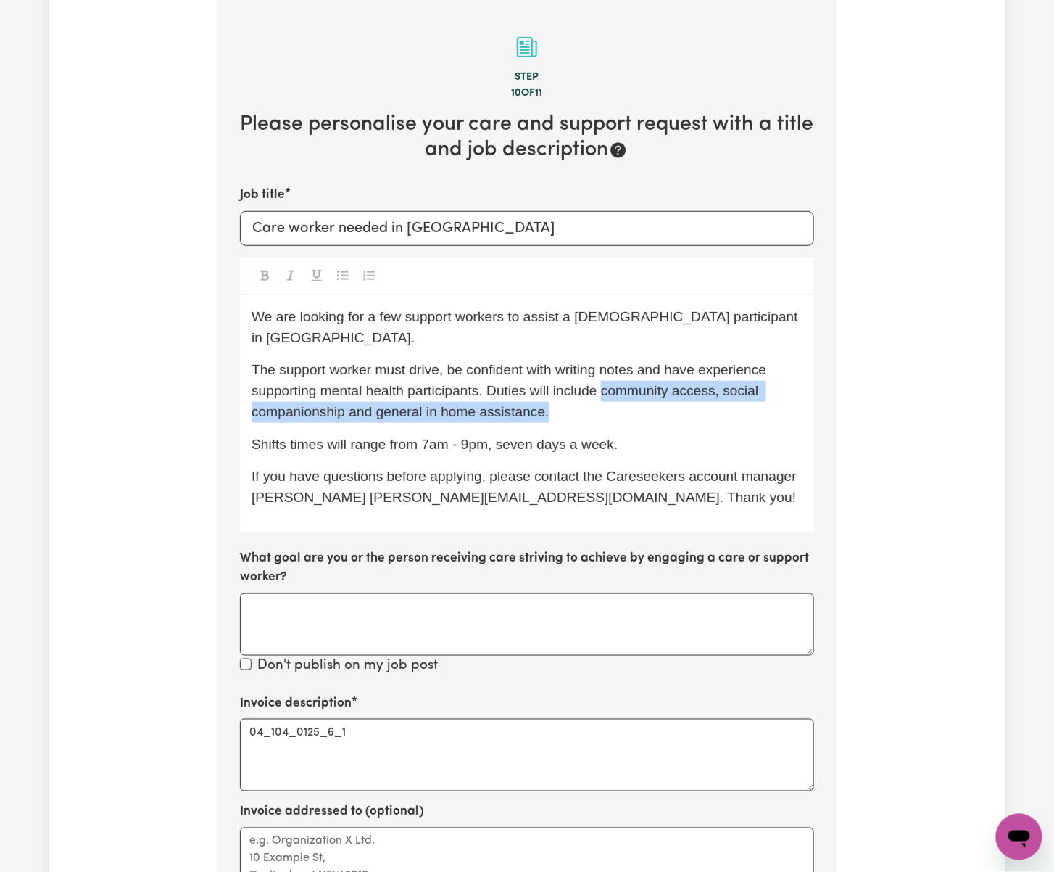
drag, startPoint x: 618, startPoint y: 370, endPoint x: 555, endPoint y: 387, distance: 65.4
click at [555, 387] on p "The support worker must drive, be confident with writing notes and have experie…" at bounding box center [527, 391] width 551 height 62
copy span "community access, social companionship and general in home assistance."
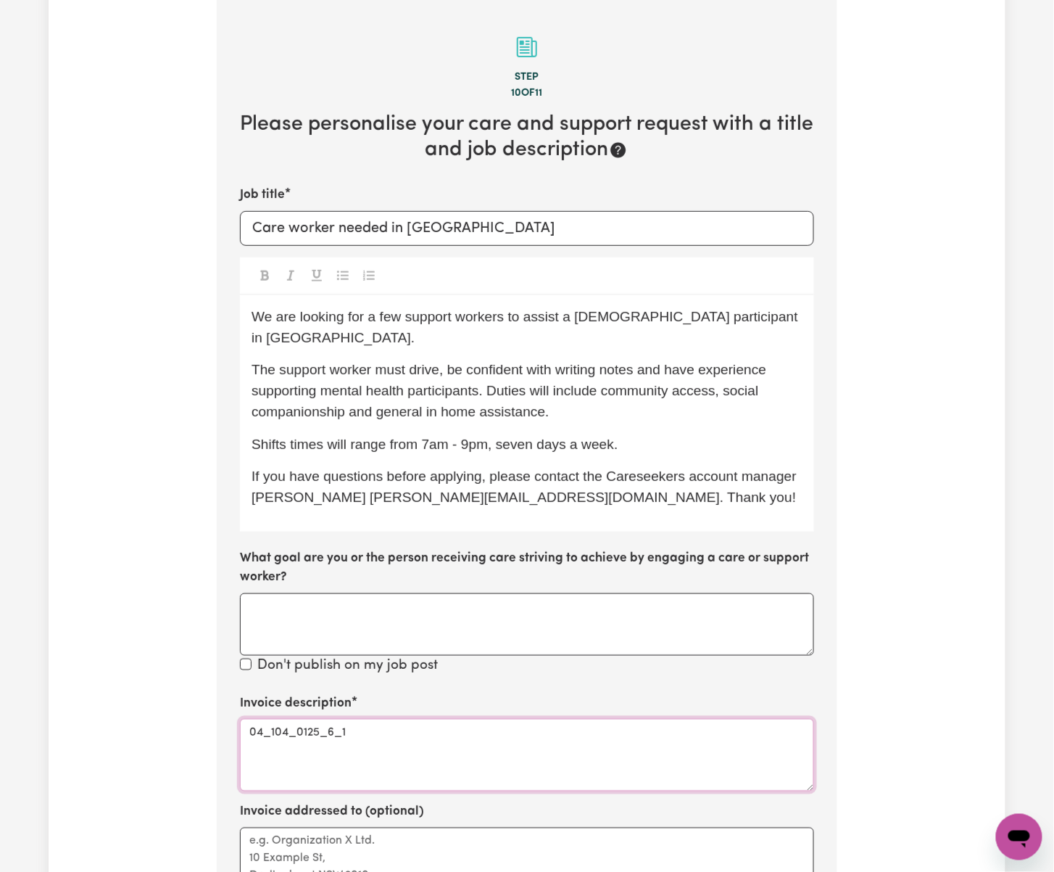
click at [410, 719] on textarea "04_104_0125_6_1" at bounding box center [527, 755] width 574 height 73
paste textarea "community access, social companionship and general in home assistance."
drag, startPoint x: 416, startPoint y: 708, endPoint x: 198, endPoint y: 703, distance: 217.6
click at [198, 703] on div "Update Job Post Care worker needed in [GEOGRAPHIC_DATA] [GEOGRAPHIC_DATA] Step …" at bounding box center [527, 531] width 957 height 1309
click at [726, 719] on textarea "community access, social companionship and general in home assistance." at bounding box center [527, 755] width 574 height 73
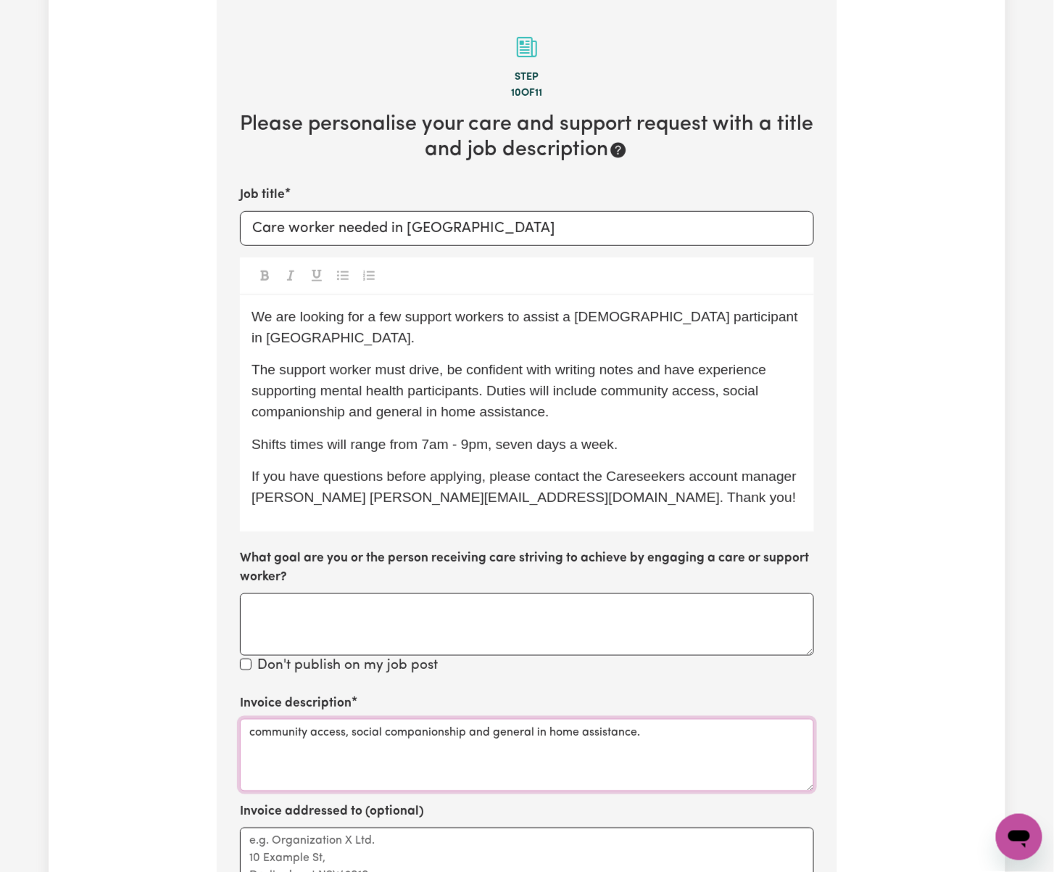
paste textarea "04_104_0125_6_1"
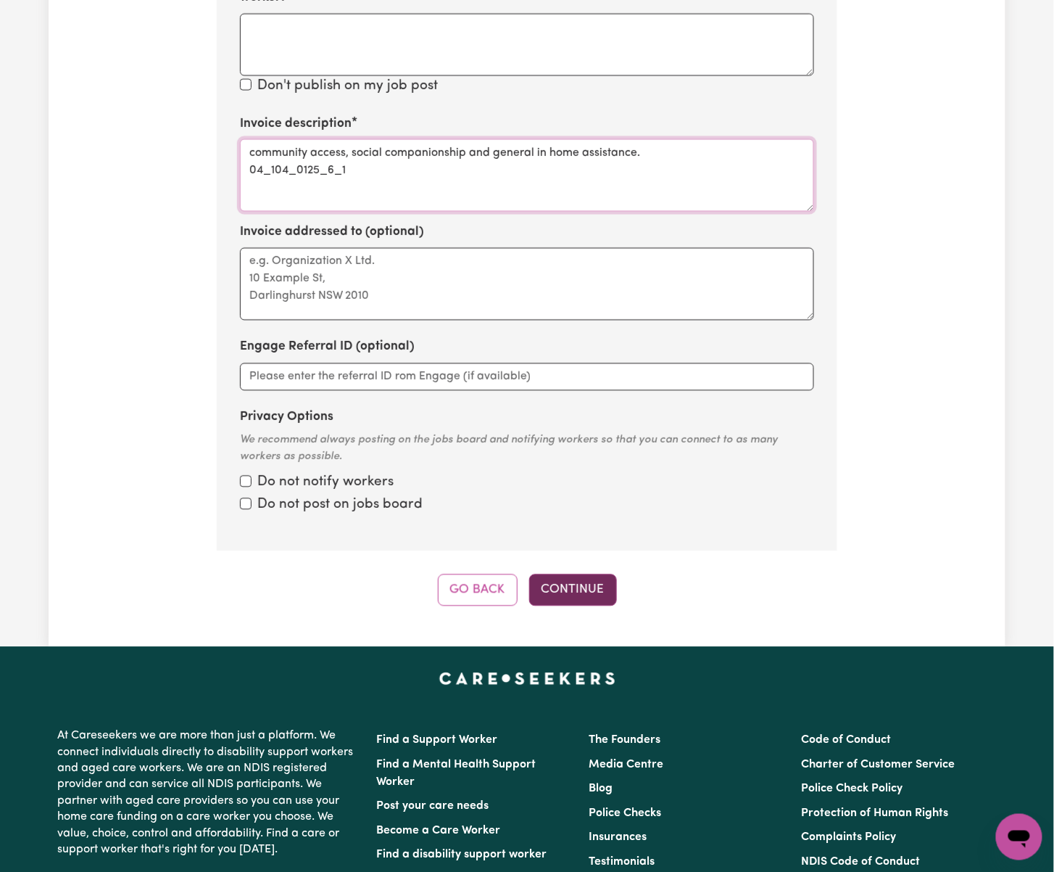
type textarea "community access, social companionship and general in home assistance. 04_104_0…"
click at [616, 574] on button "Continue" at bounding box center [573, 590] width 88 height 32
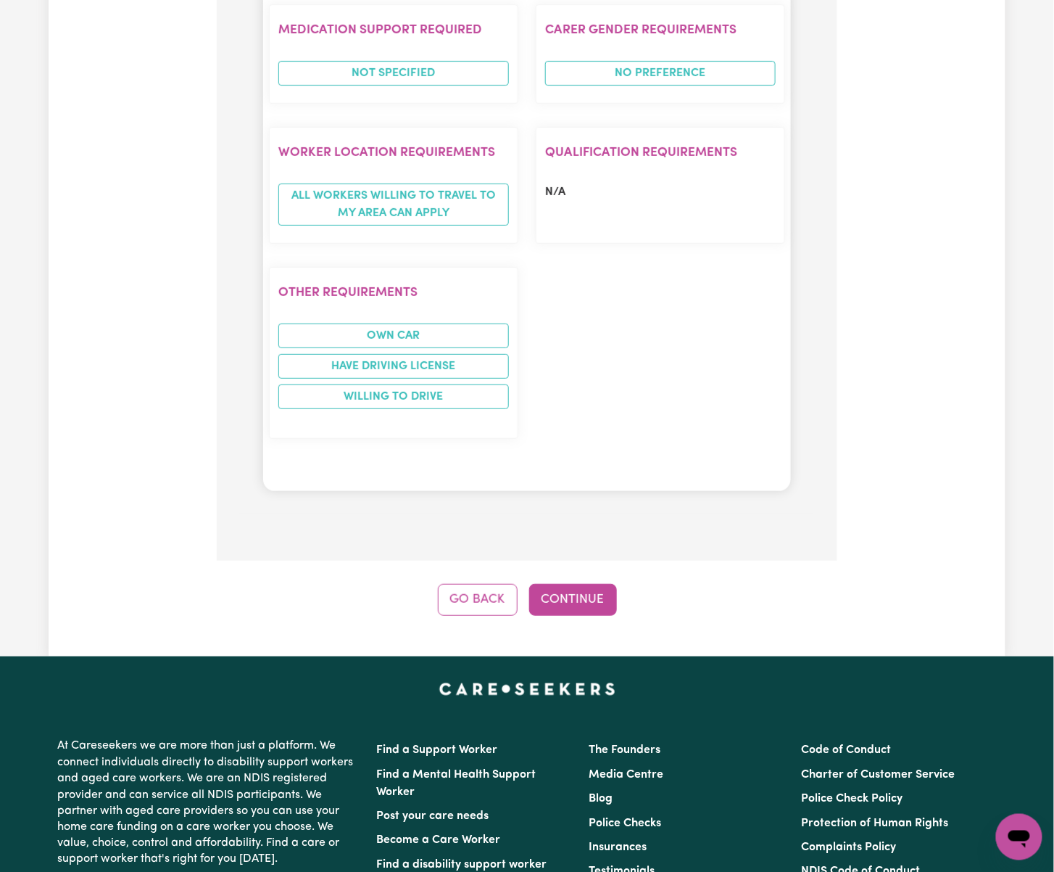
scroll to position [1761, 0]
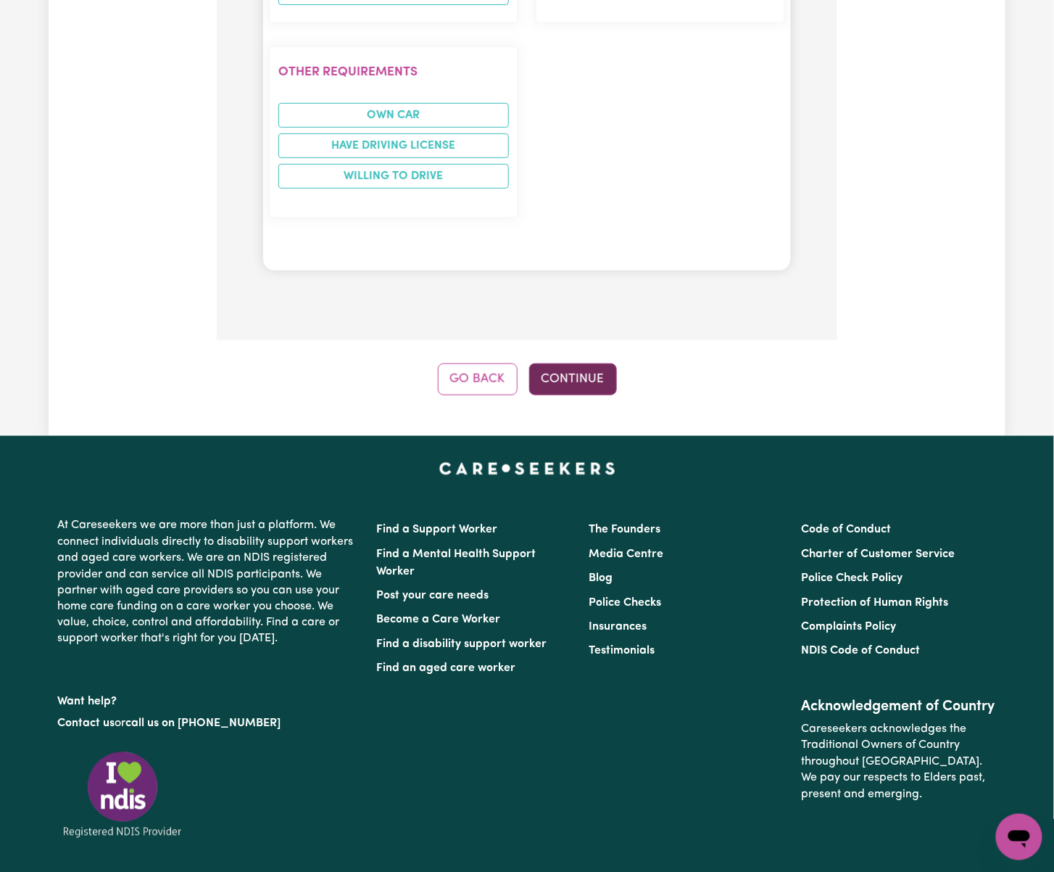
click at [566, 363] on button "Continue" at bounding box center [573, 379] width 88 height 32
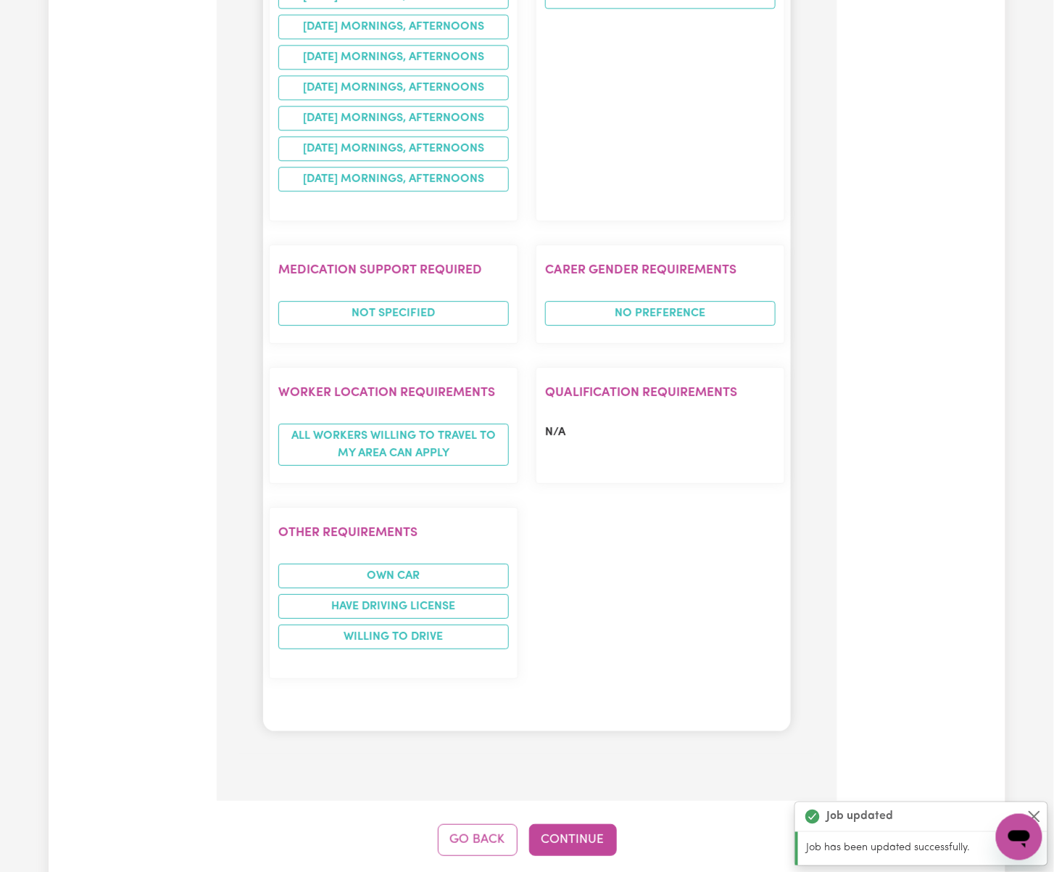
scroll to position [1643, 0]
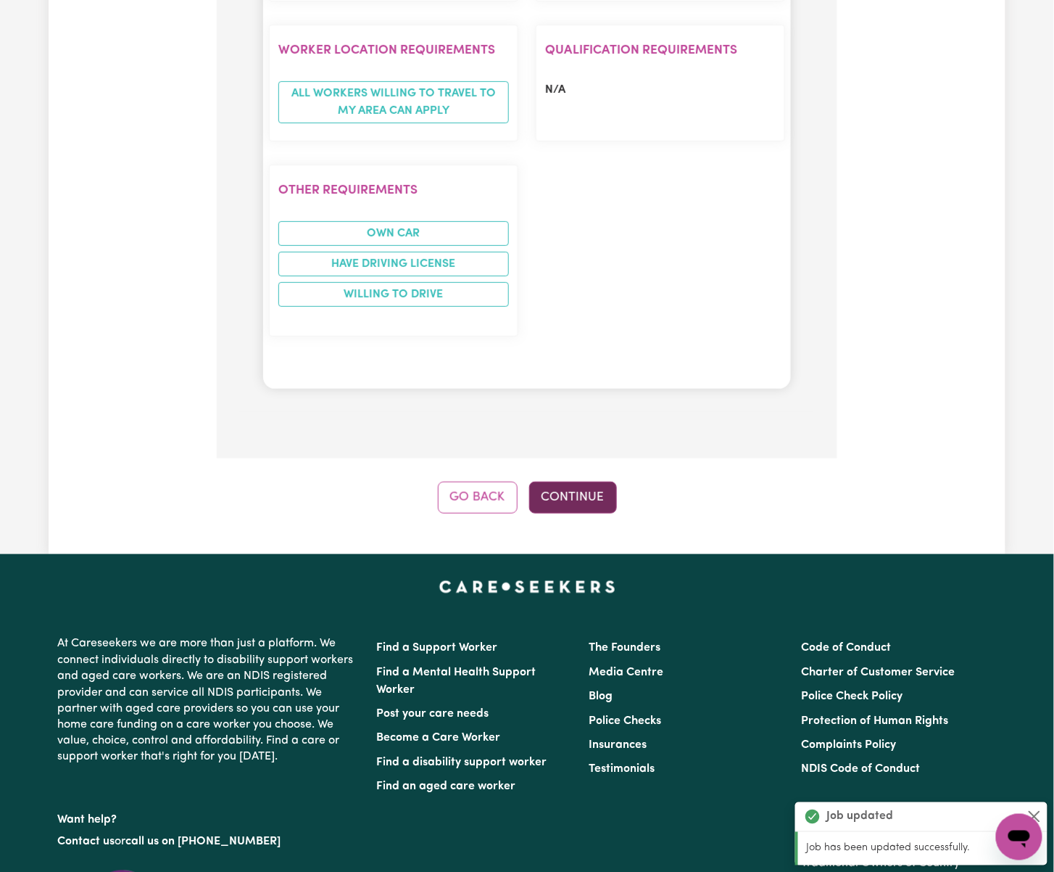
click at [583, 481] on button "Continue" at bounding box center [573, 497] width 88 height 32
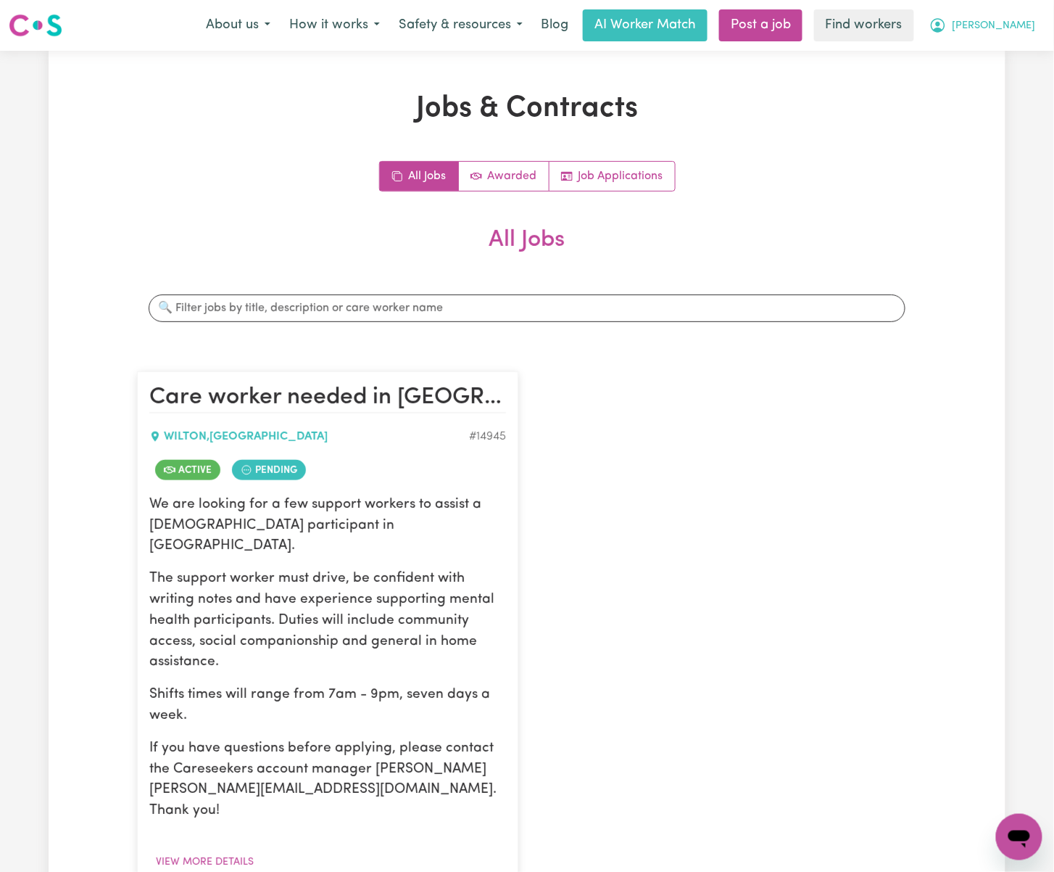
click at [1028, 24] on span "[PERSON_NAME]" at bounding box center [994, 26] width 83 height 16
click at [1022, 79] on link "Logout" at bounding box center [987, 84] width 115 height 28
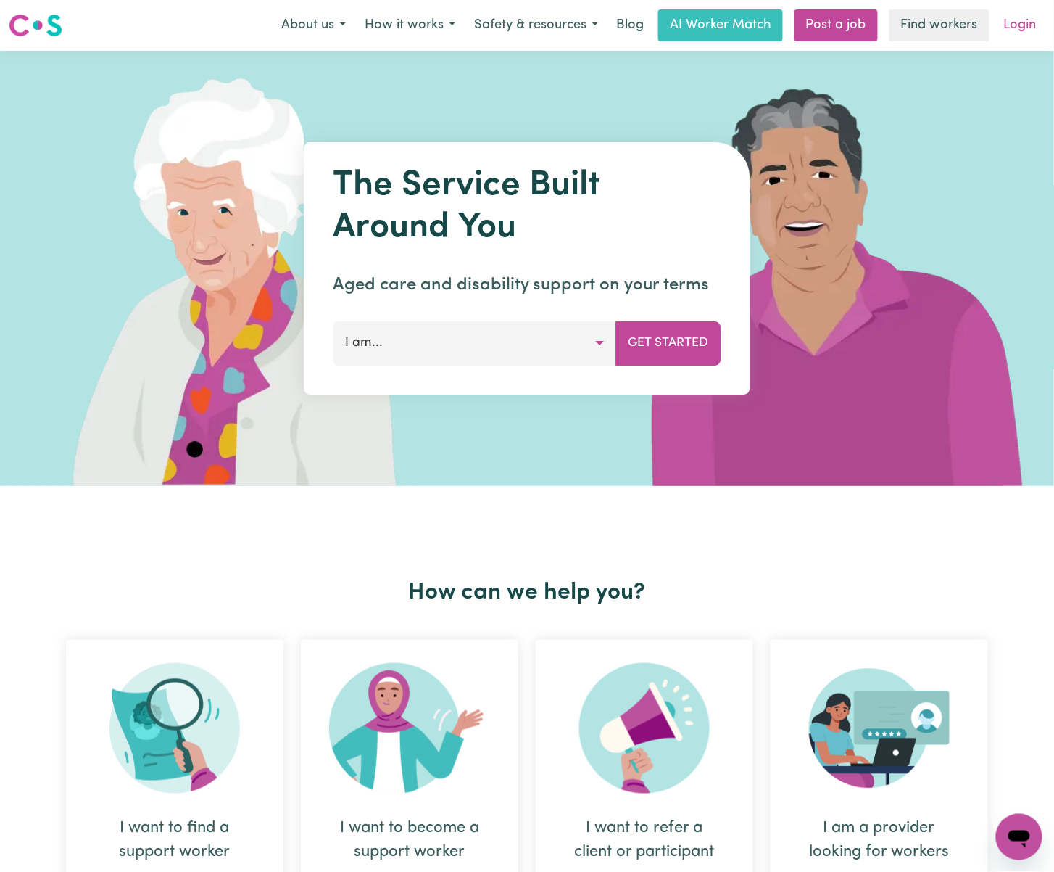
click at [1027, 15] on link "Login" at bounding box center [1021, 25] width 50 height 32
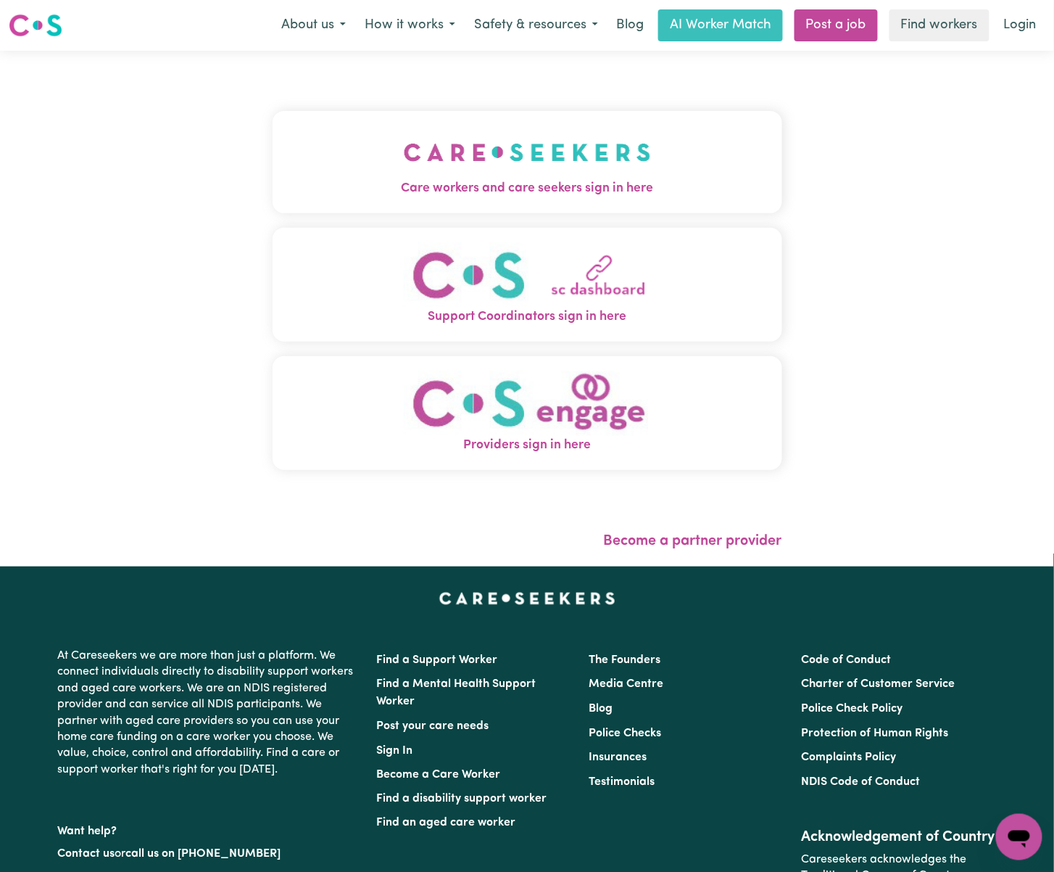
click at [421, 190] on span "Care workers and care seekers sign in here" at bounding box center [528, 188] width 510 height 19
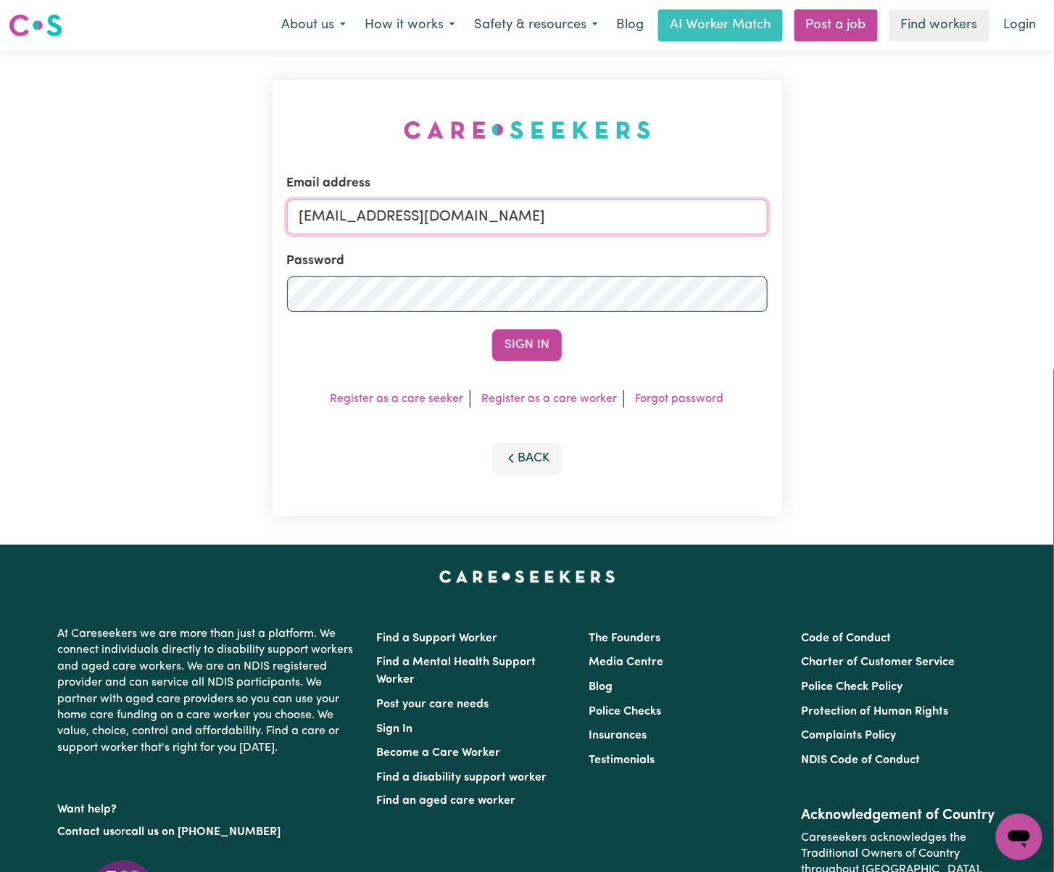
drag, startPoint x: 374, startPoint y: 207, endPoint x: 703, endPoint y: 215, distance: 329.3
click at [703, 215] on input "[EMAIL_ADDRESS][DOMAIN_NAME]" at bounding box center [527, 216] width 481 height 35
paste input "[EMAIL_ADDRESS][DOMAIN_NAME]"
type input "superuser~[EMAIL_ADDRESS][DOMAIN_NAME]"
click at [492, 329] on button "Sign In" at bounding box center [527, 345] width 70 height 32
